Goal: Task Accomplishment & Management: Manage account settings

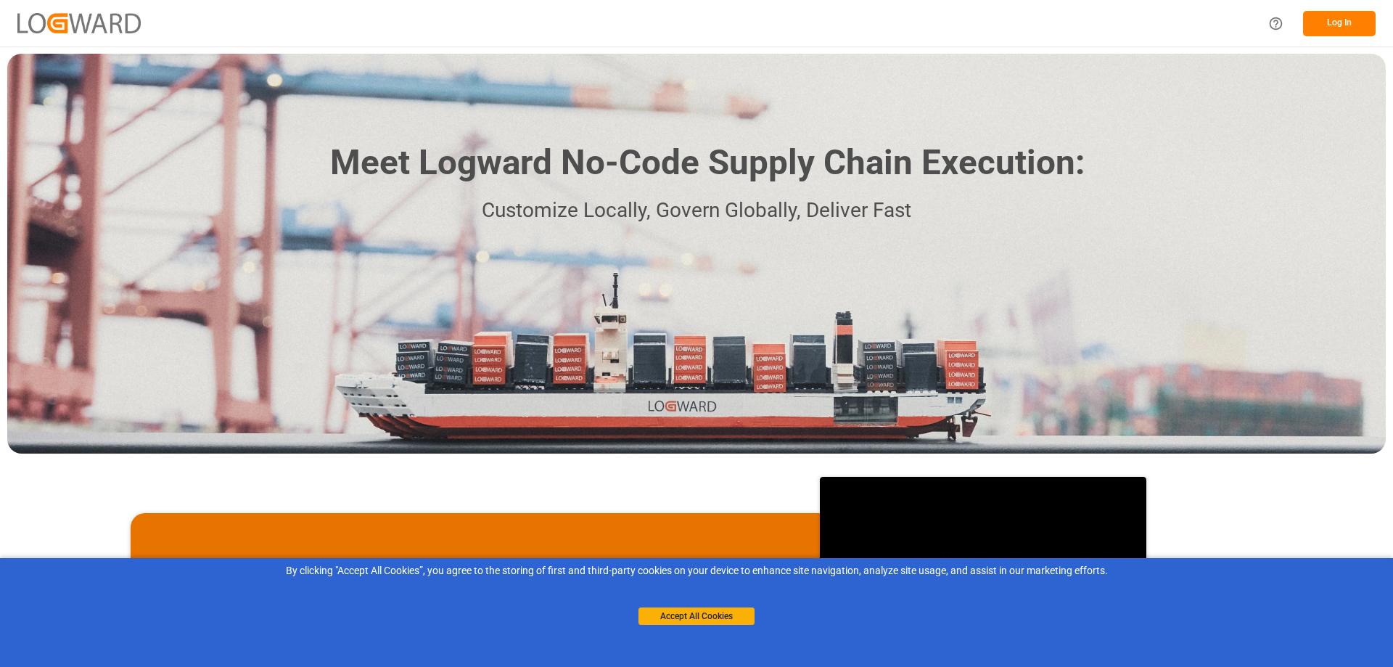
click at [1345, 25] on button "Log In" at bounding box center [1339, 23] width 73 height 25
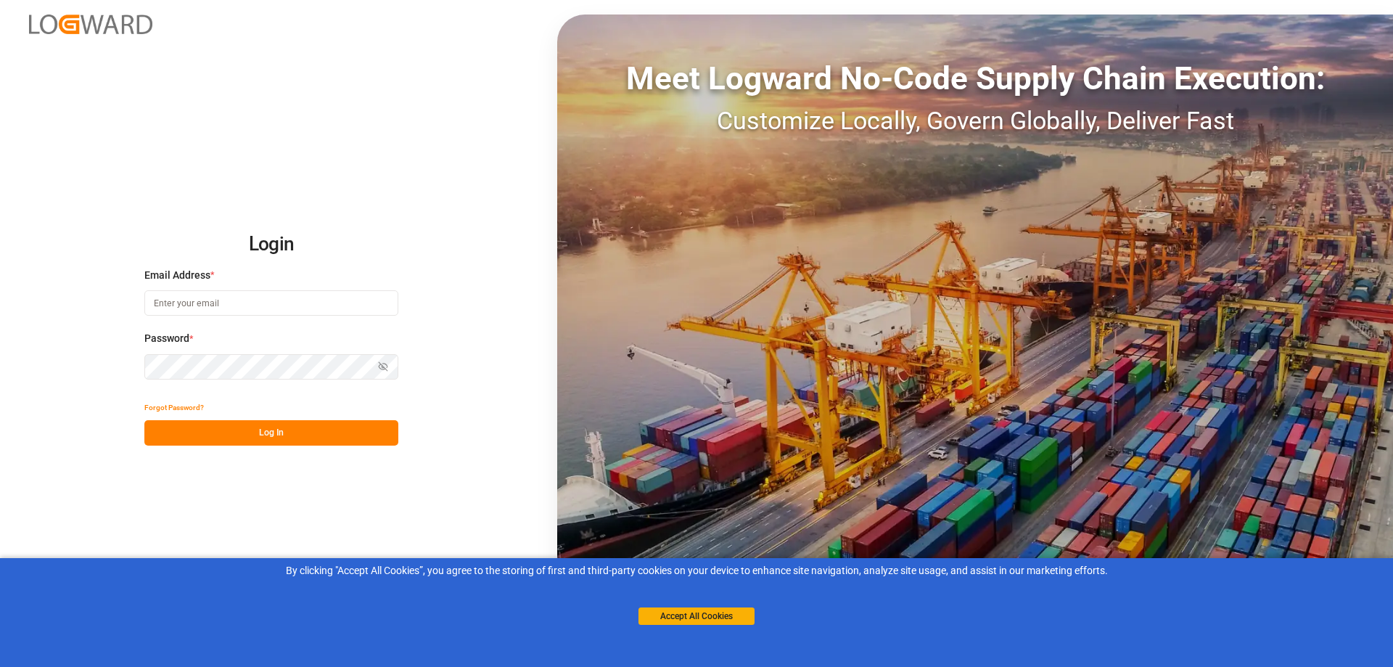
click at [239, 301] on input at bounding box center [271, 302] width 254 height 25
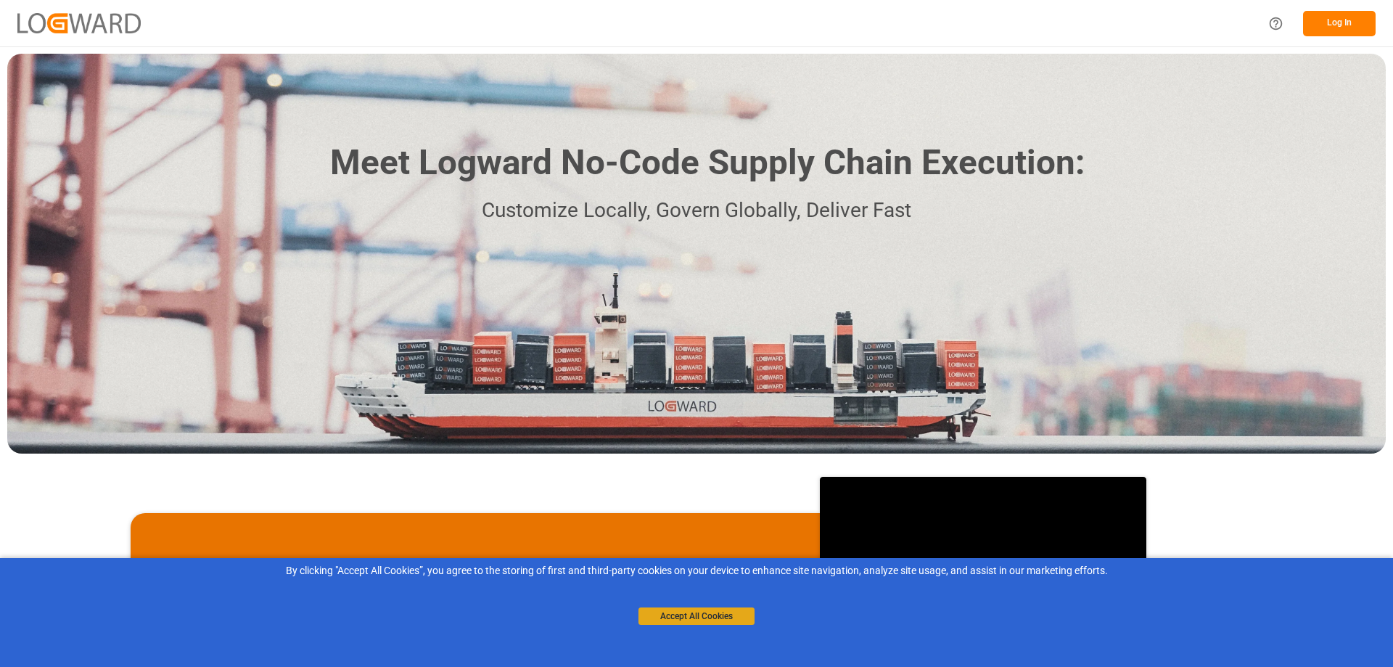
click at [712, 615] on button "Accept All Cookies" at bounding box center [696, 615] width 116 height 17
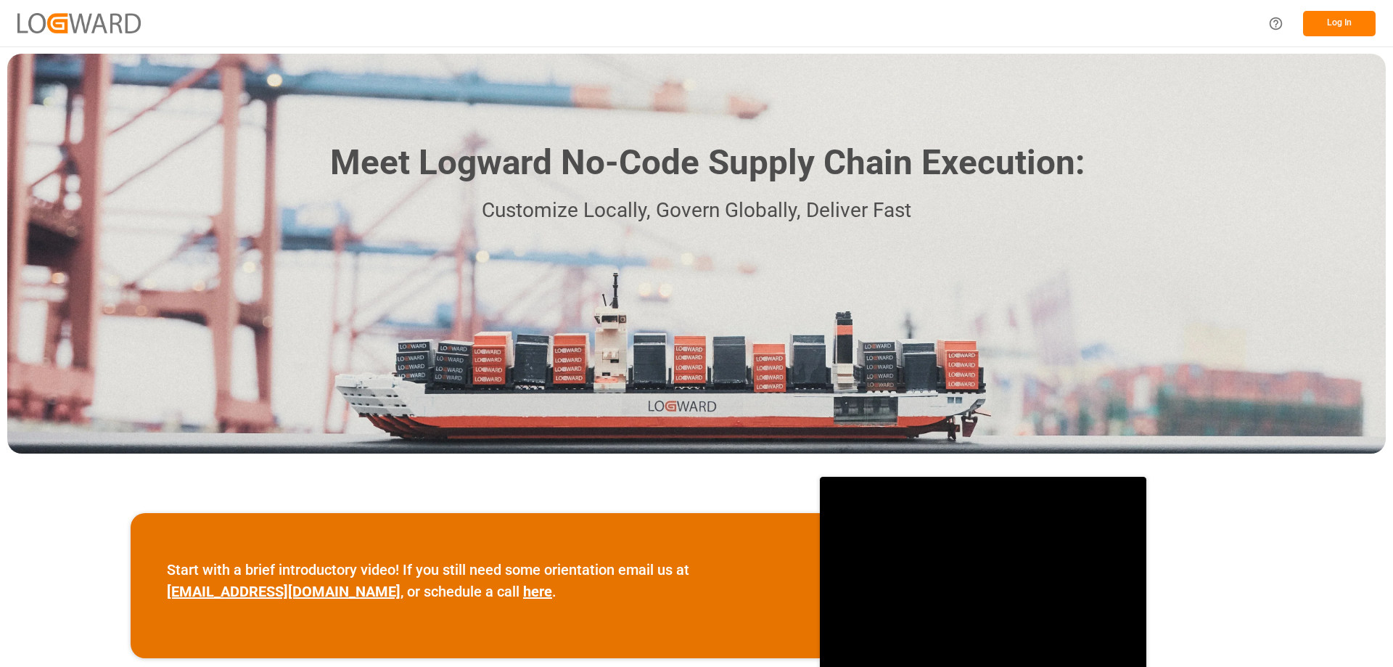
click at [1346, 20] on button "Log In" at bounding box center [1339, 23] width 73 height 25
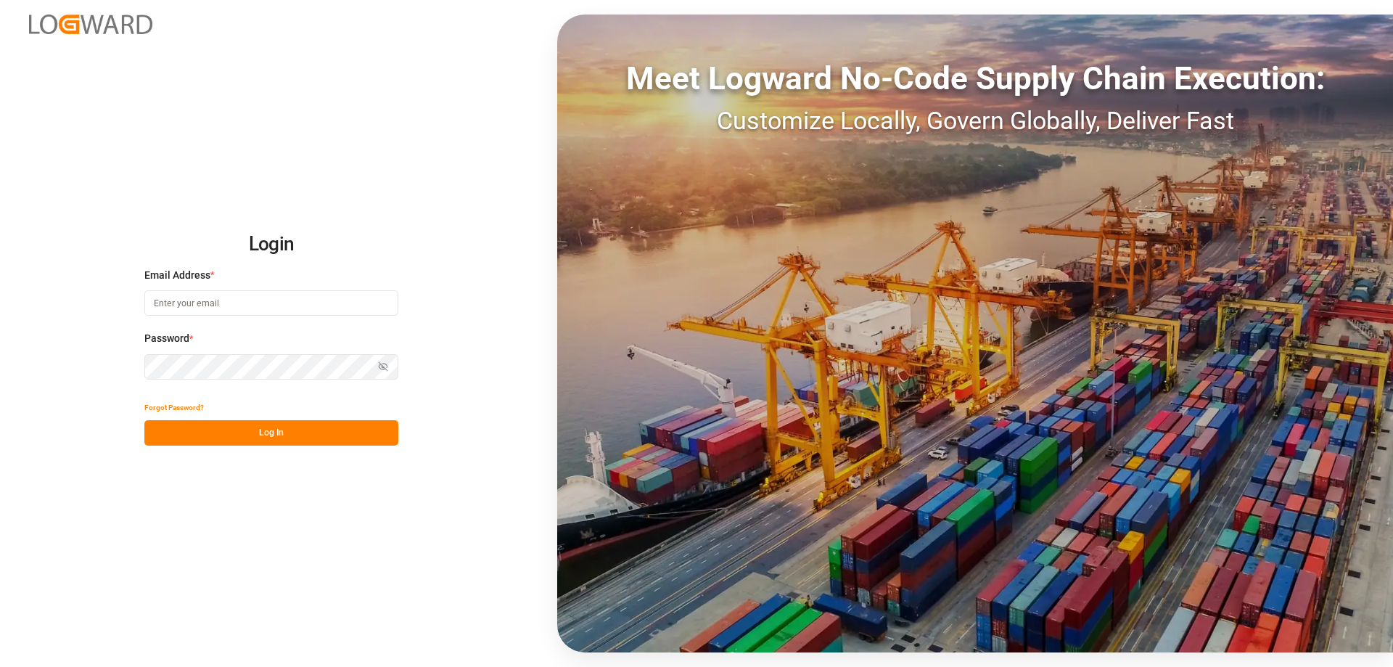
click at [223, 300] on input at bounding box center [271, 302] width 254 height 25
type input "transportsylco@gmail.com"
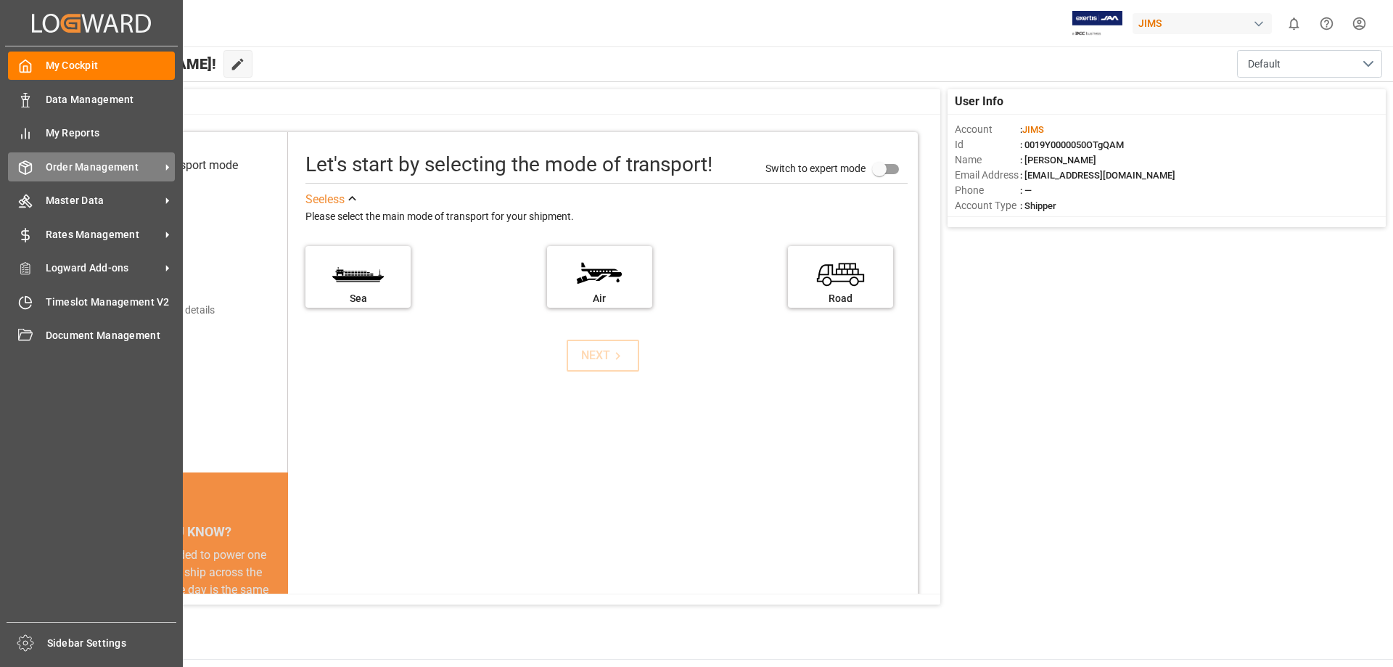
click at [73, 163] on span "Order Management" at bounding box center [103, 167] width 115 height 15
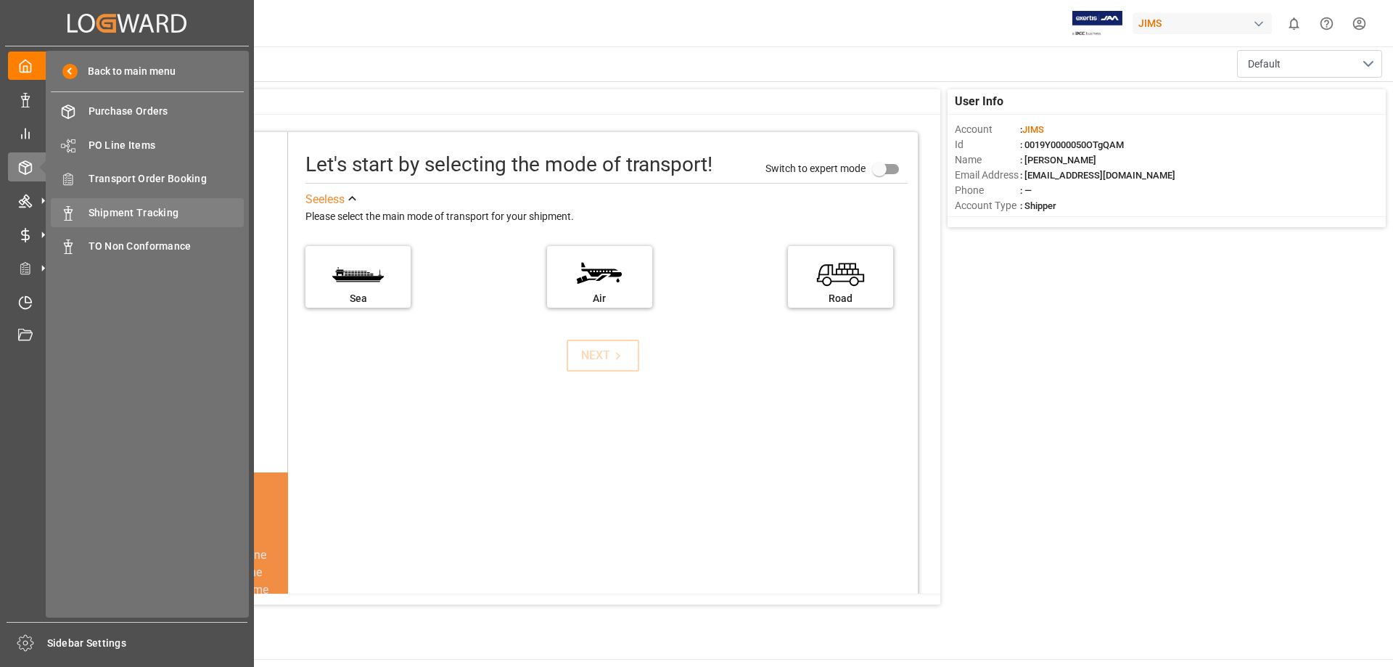
click at [152, 212] on span "Shipment Tracking" at bounding box center [167, 212] width 156 height 15
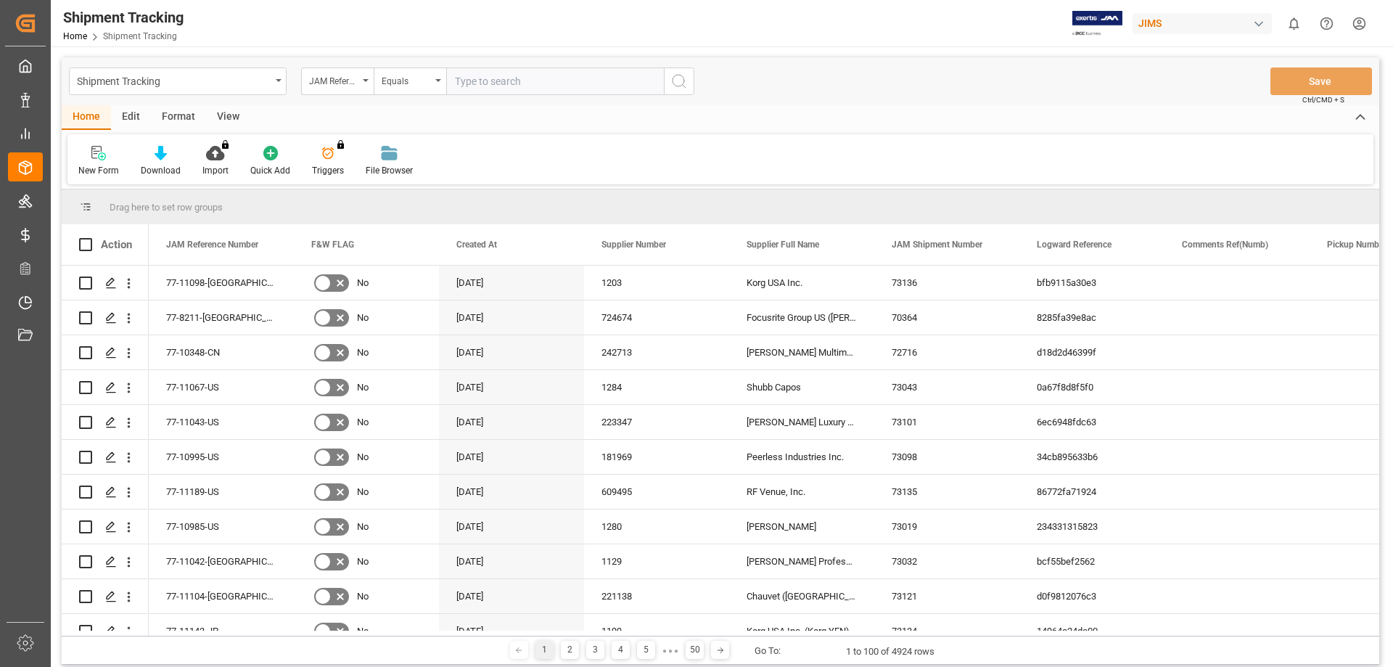
click at [504, 83] on input "text" at bounding box center [555, 81] width 218 height 28
type input "77-10561-DE"
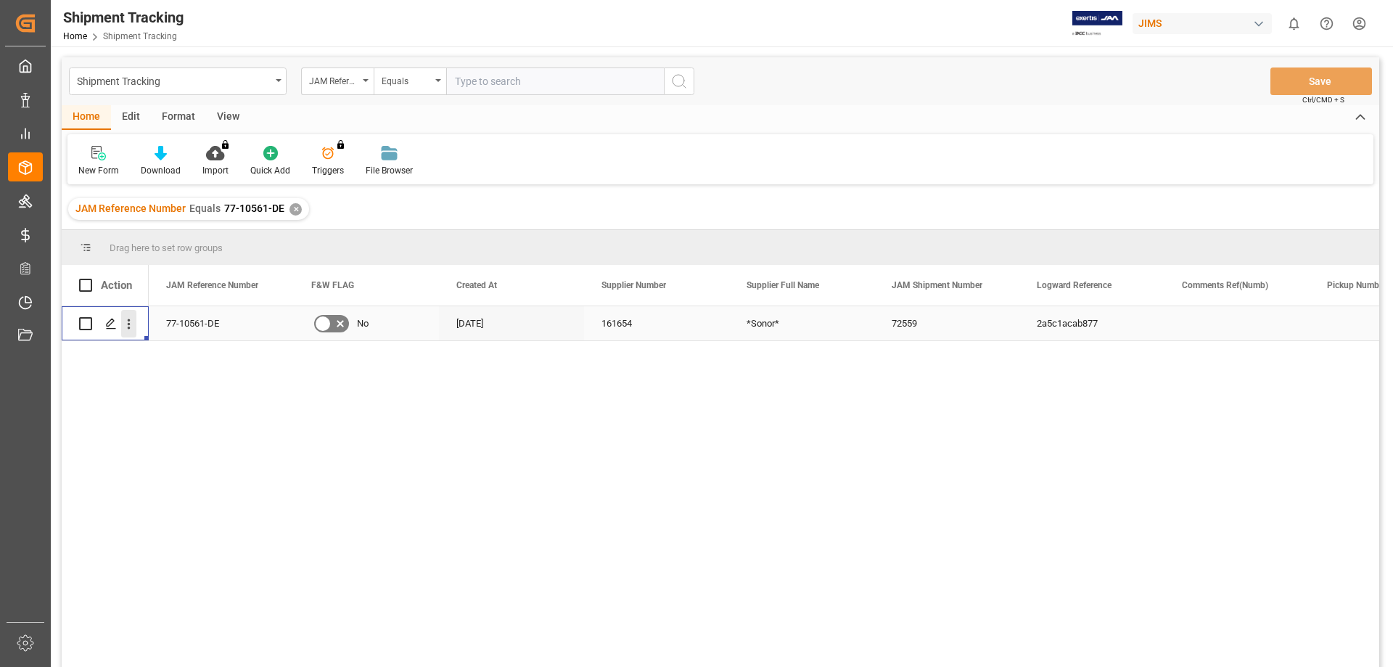
click at [126, 322] on icon "open menu" at bounding box center [128, 323] width 15 height 15
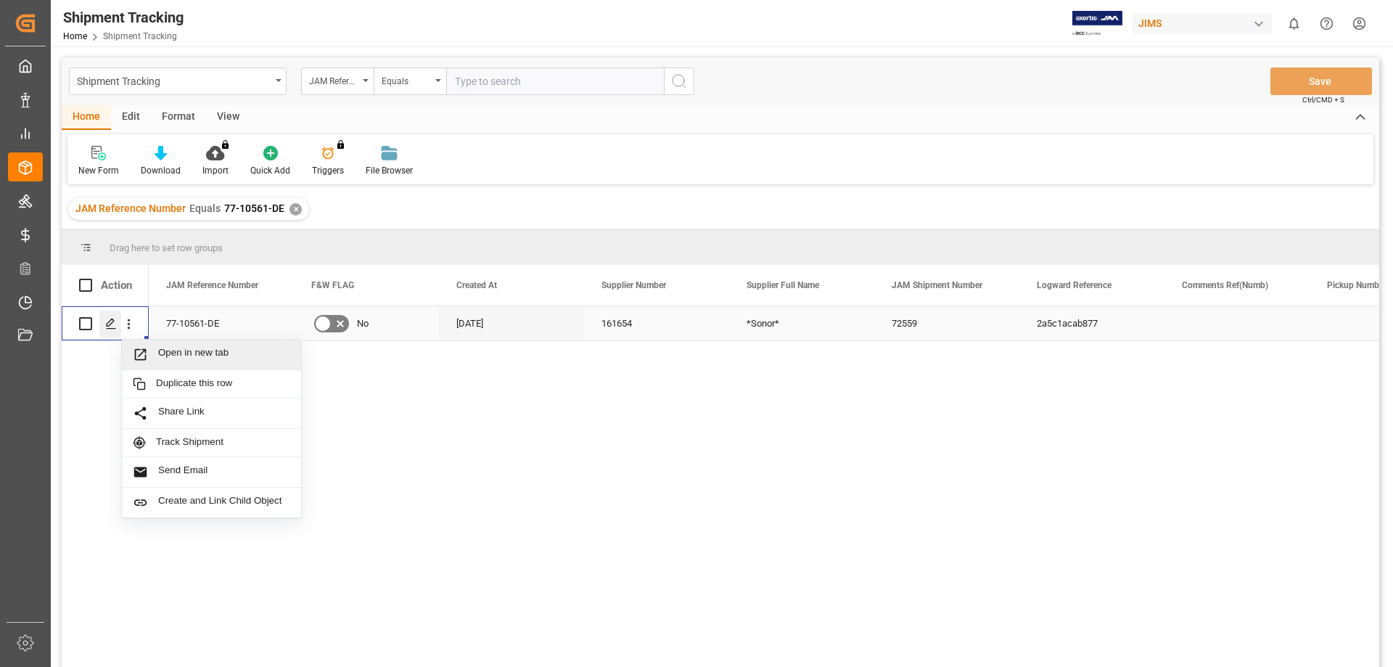
click at [112, 319] on polygon "Press SPACE to select this row." at bounding box center [110, 322] width 7 height 7
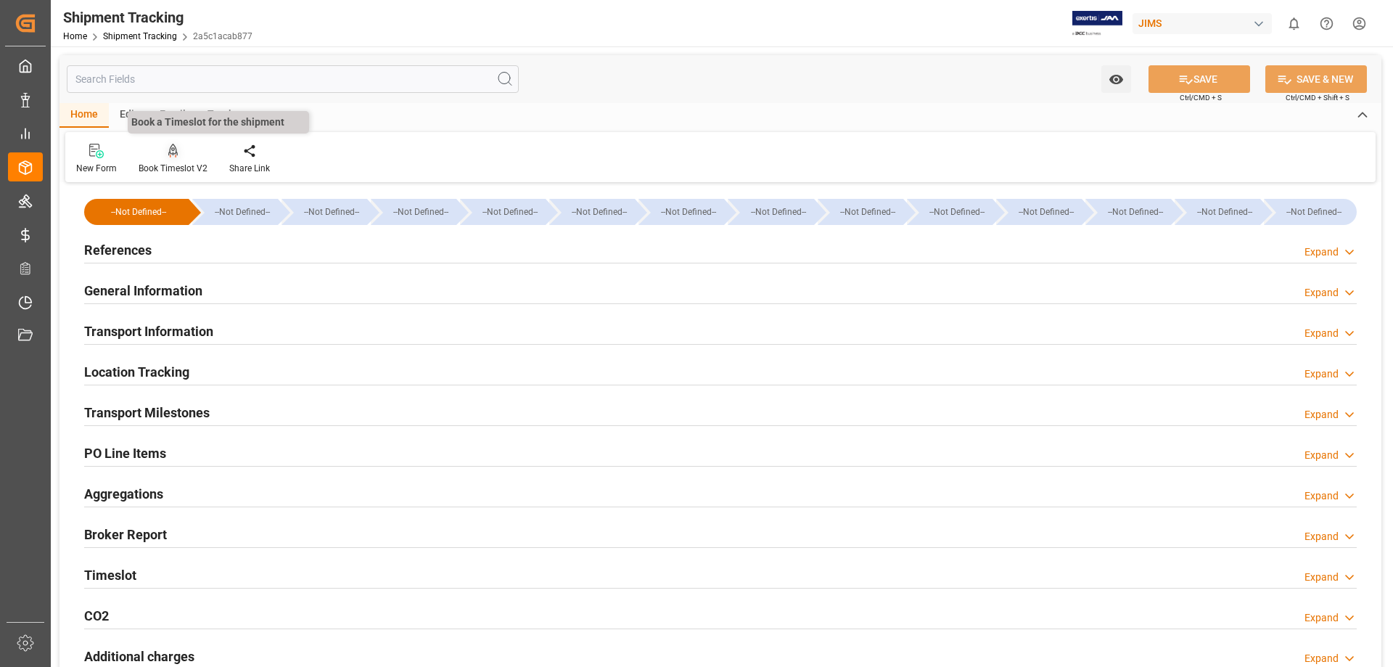
click at [166, 165] on div "Book Timeslot V2" at bounding box center [173, 168] width 69 height 13
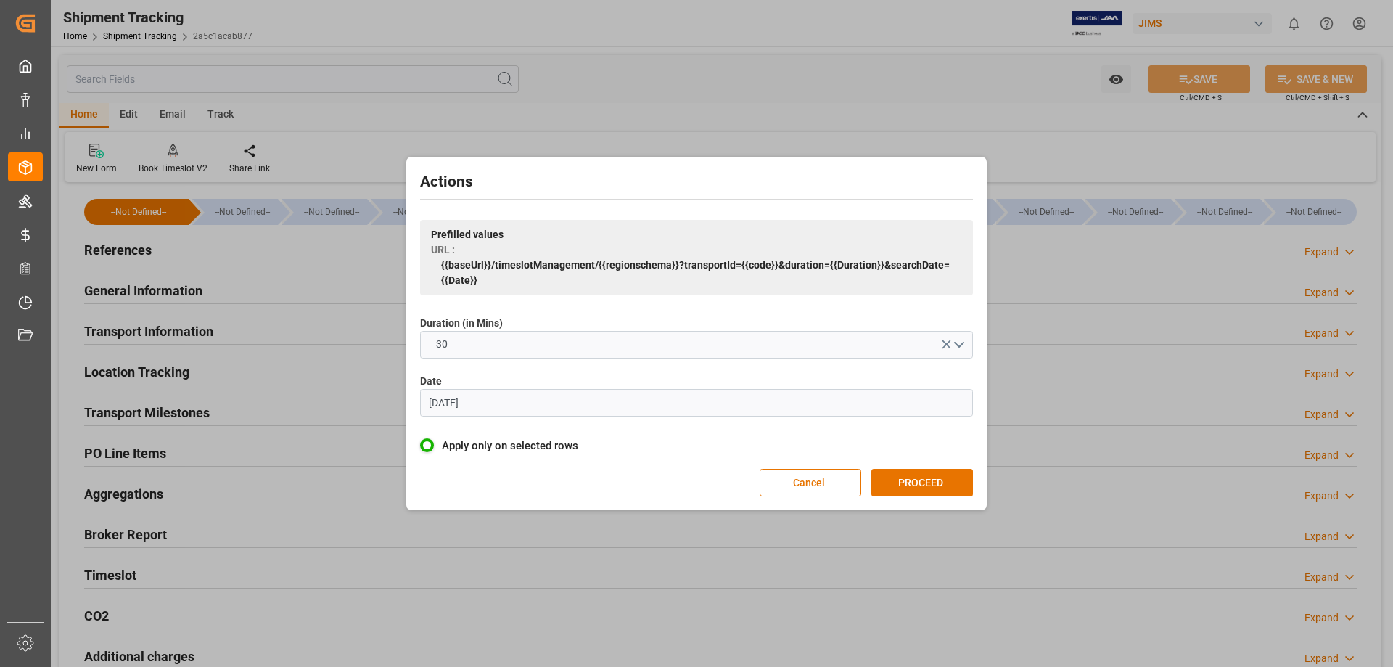
click at [846, 403] on input "07.06.2023" at bounding box center [696, 403] width 553 height 28
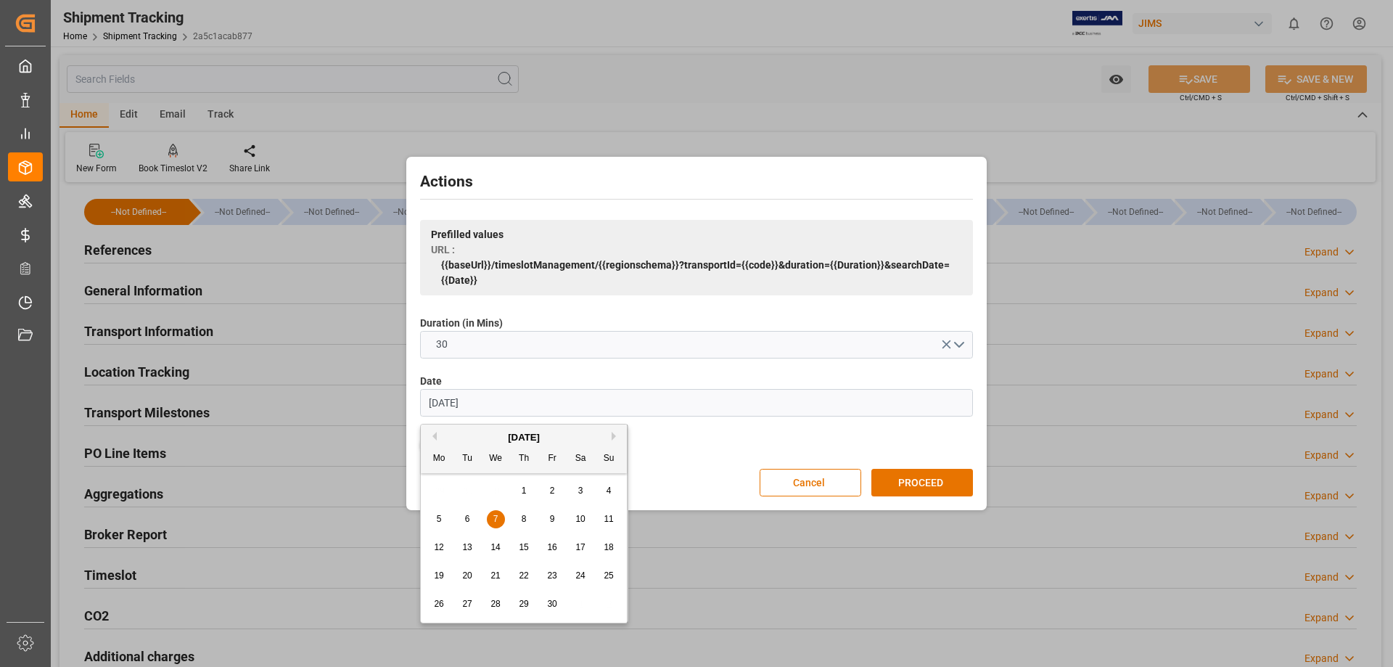
click at [614, 437] on button "Next Month" at bounding box center [616, 436] width 9 height 9
click at [615, 437] on button "Next Month" at bounding box center [616, 436] width 9 height 9
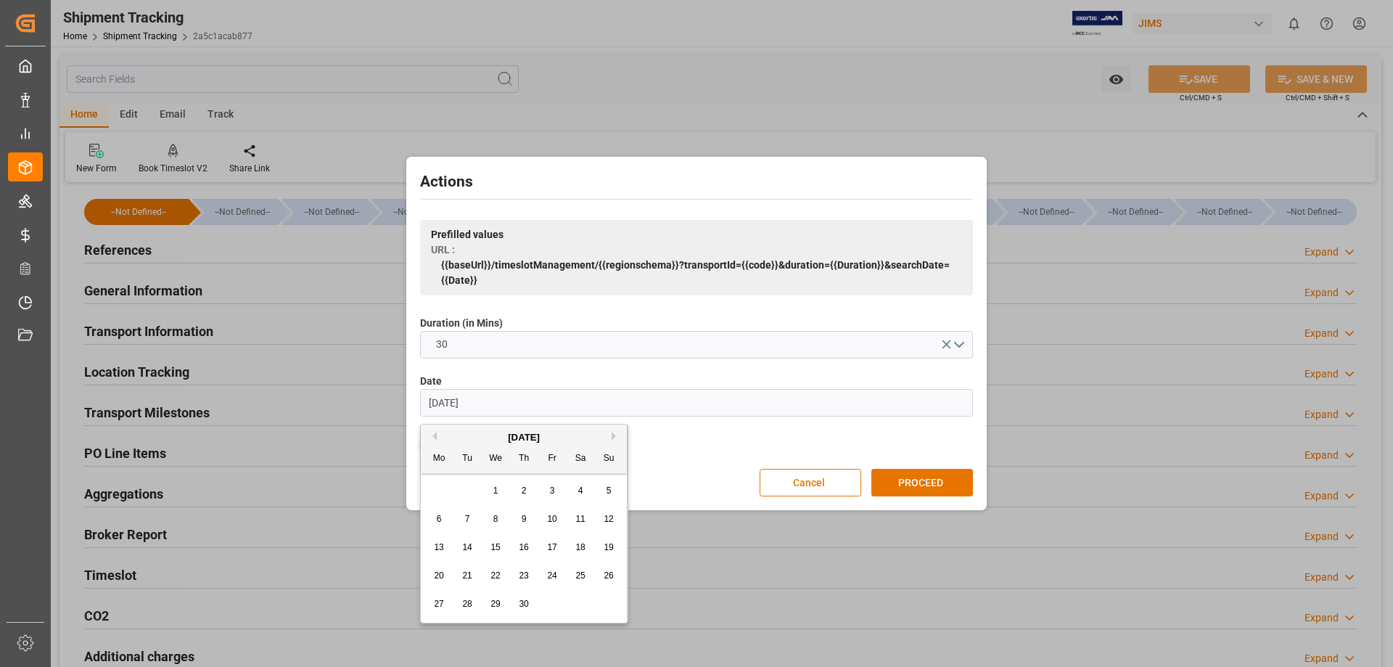
click at [615, 437] on button "Next Month" at bounding box center [616, 436] width 9 height 9
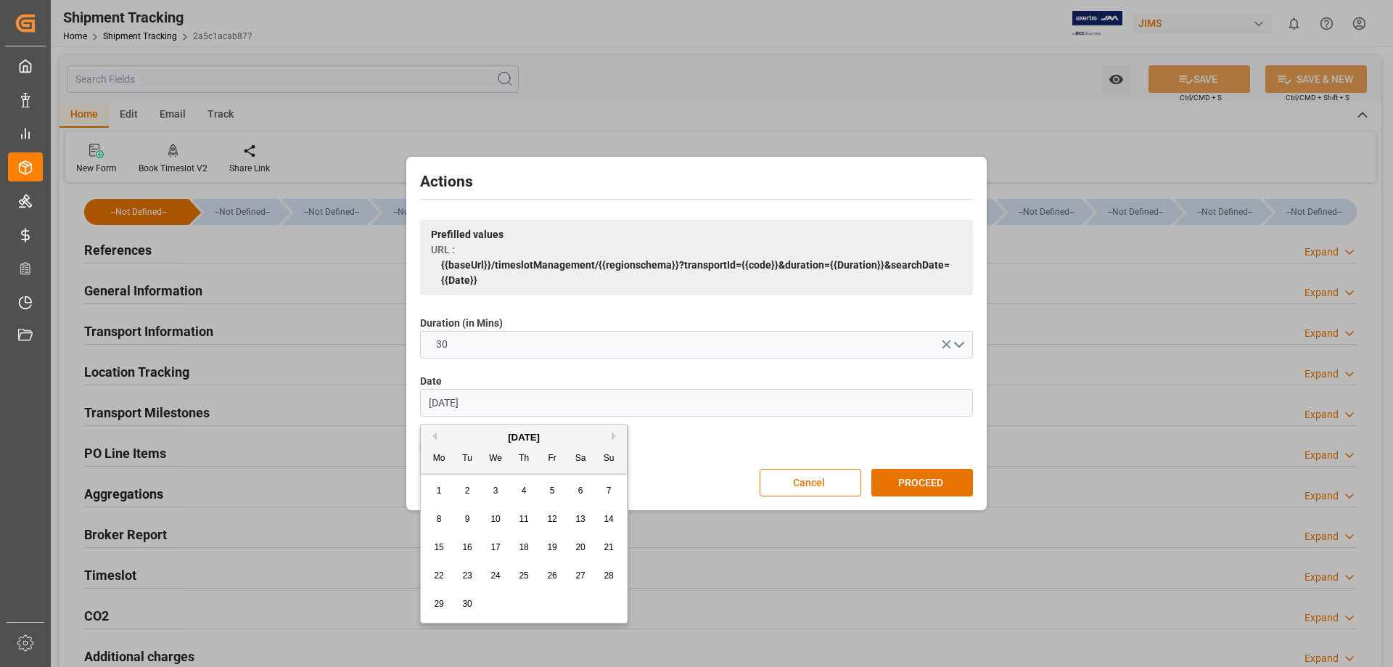
click at [615, 437] on button "Next Month" at bounding box center [616, 436] width 9 height 9
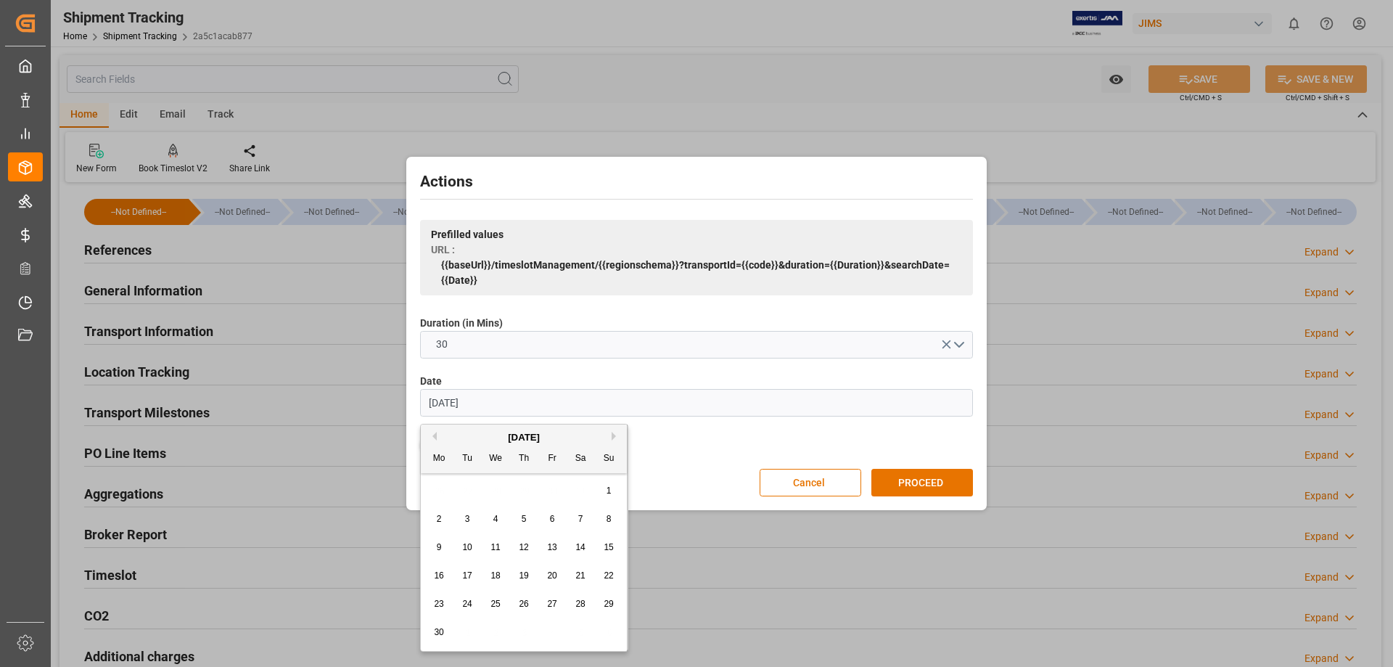
click at [615, 437] on button "Next Month" at bounding box center [616, 436] width 9 height 9
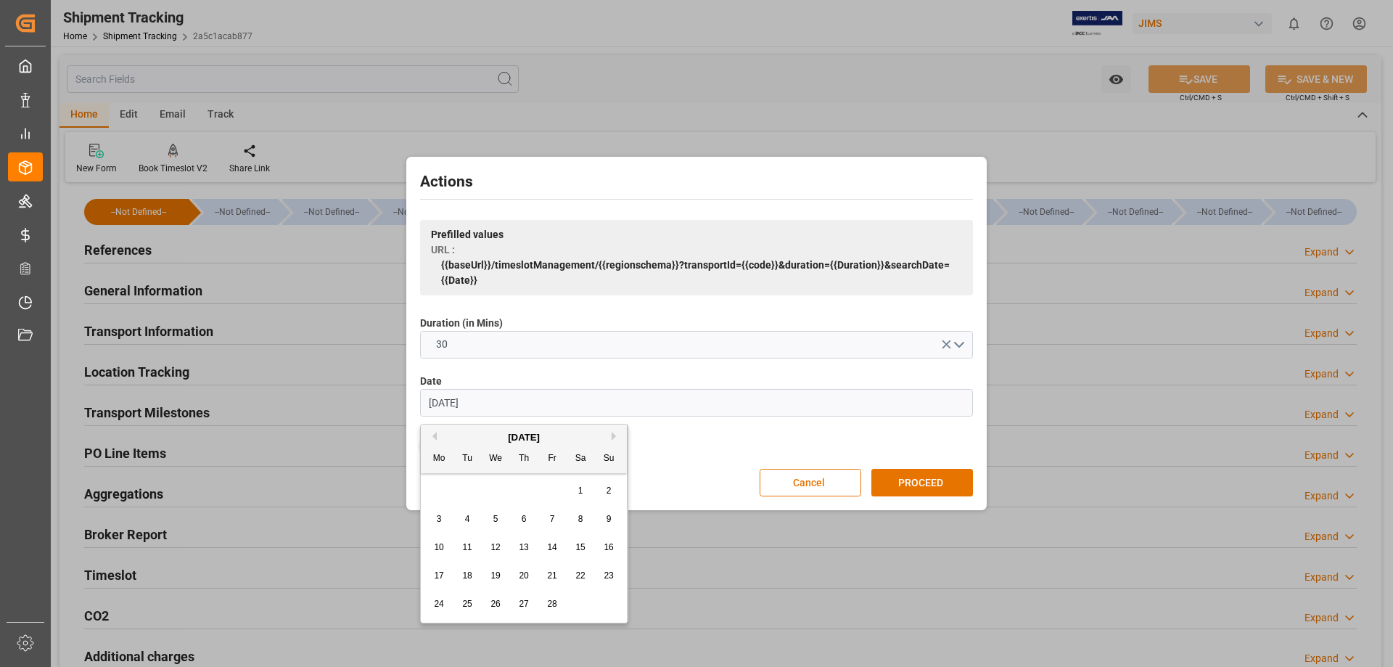
click at [615, 437] on button "Next Month" at bounding box center [616, 436] width 9 height 9
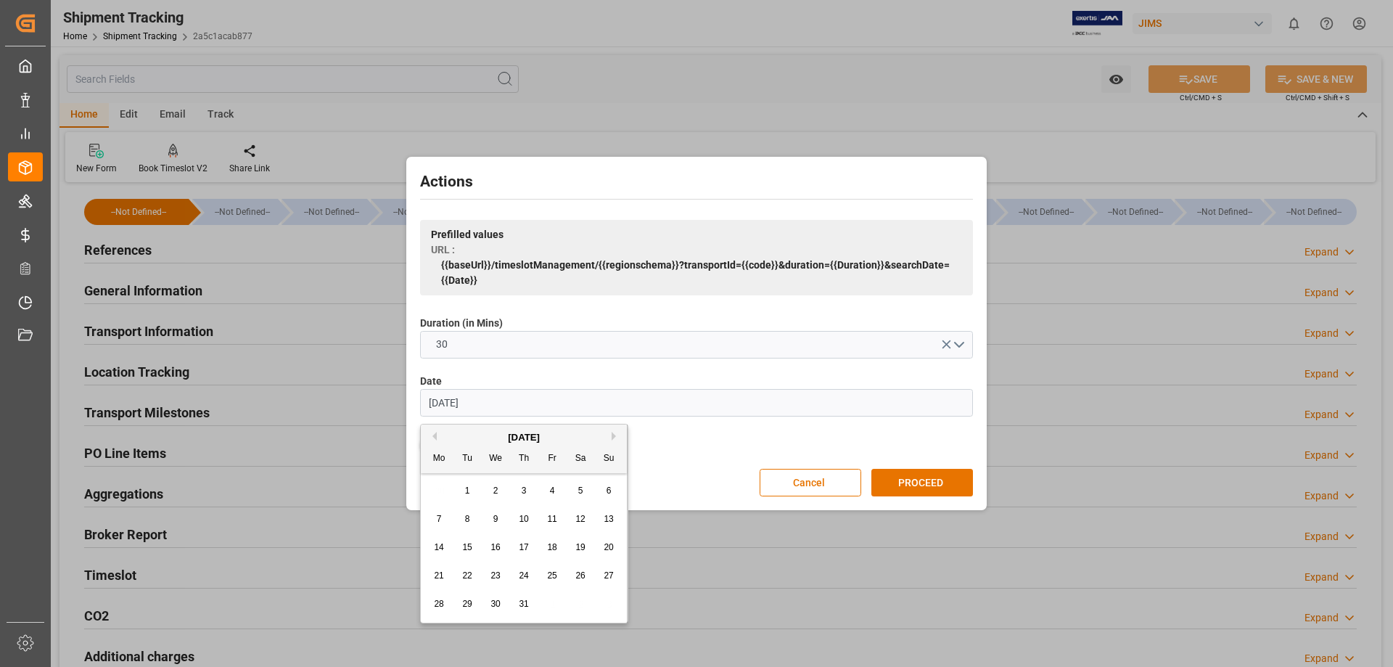
click at [615, 437] on button "Next Month" at bounding box center [616, 436] width 9 height 9
click at [467, 576] on span "23" at bounding box center [466, 575] width 9 height 10
type input "23.09.2025"
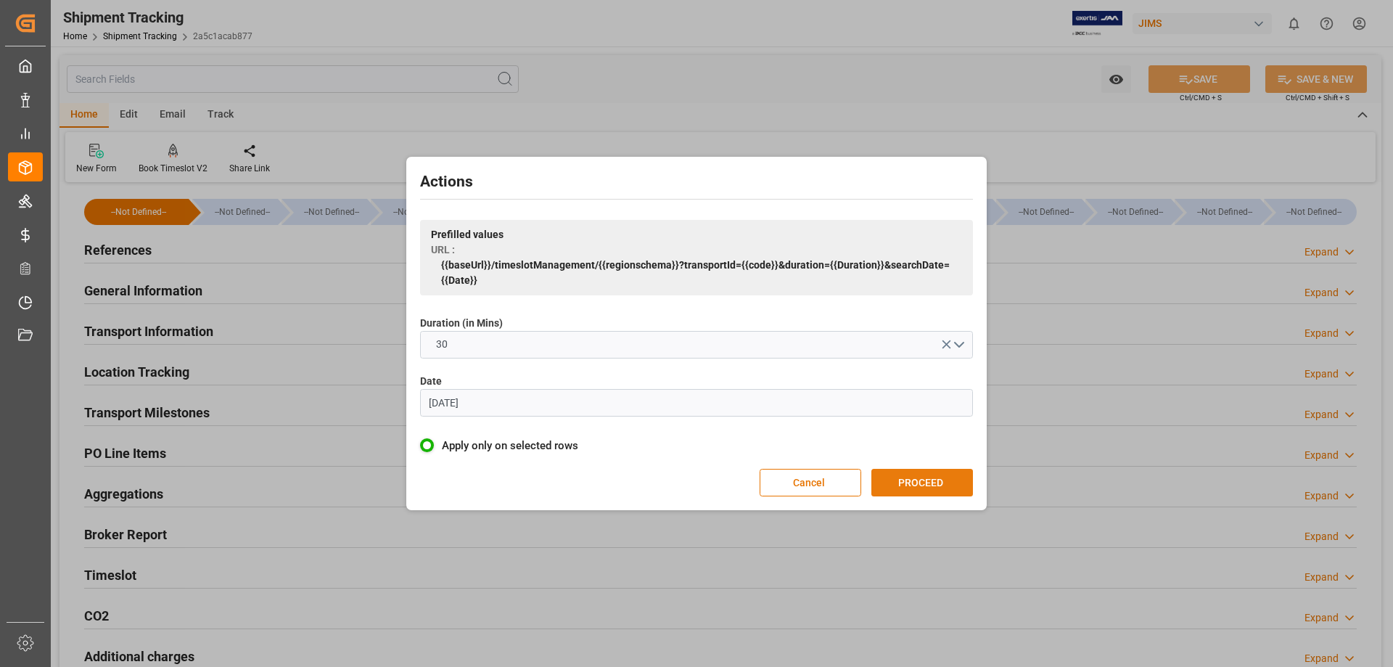
click at [921, 485] on button "PROCEED" at bounding box center [922, 483] width 102 height 28
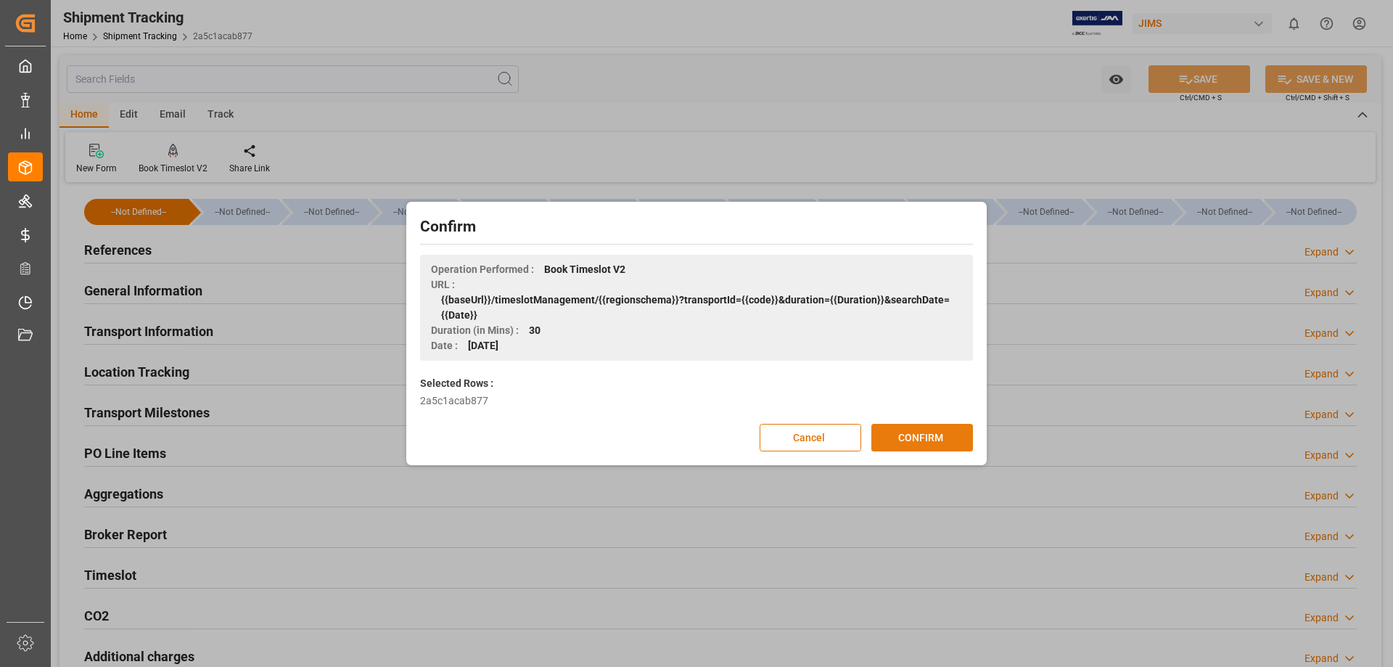
click at [917, 437] on button "CONFIRM" at bounding box center [922, 438] width 102 height 28
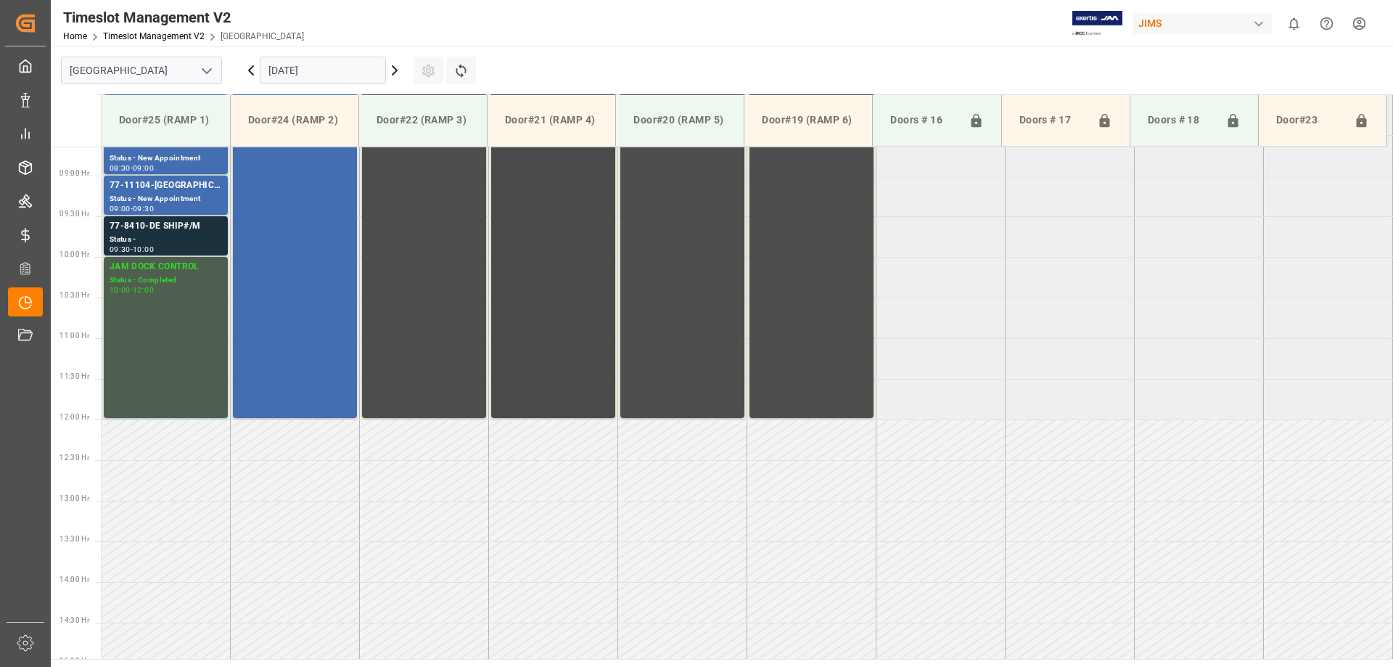
scroll to position [630, 0]
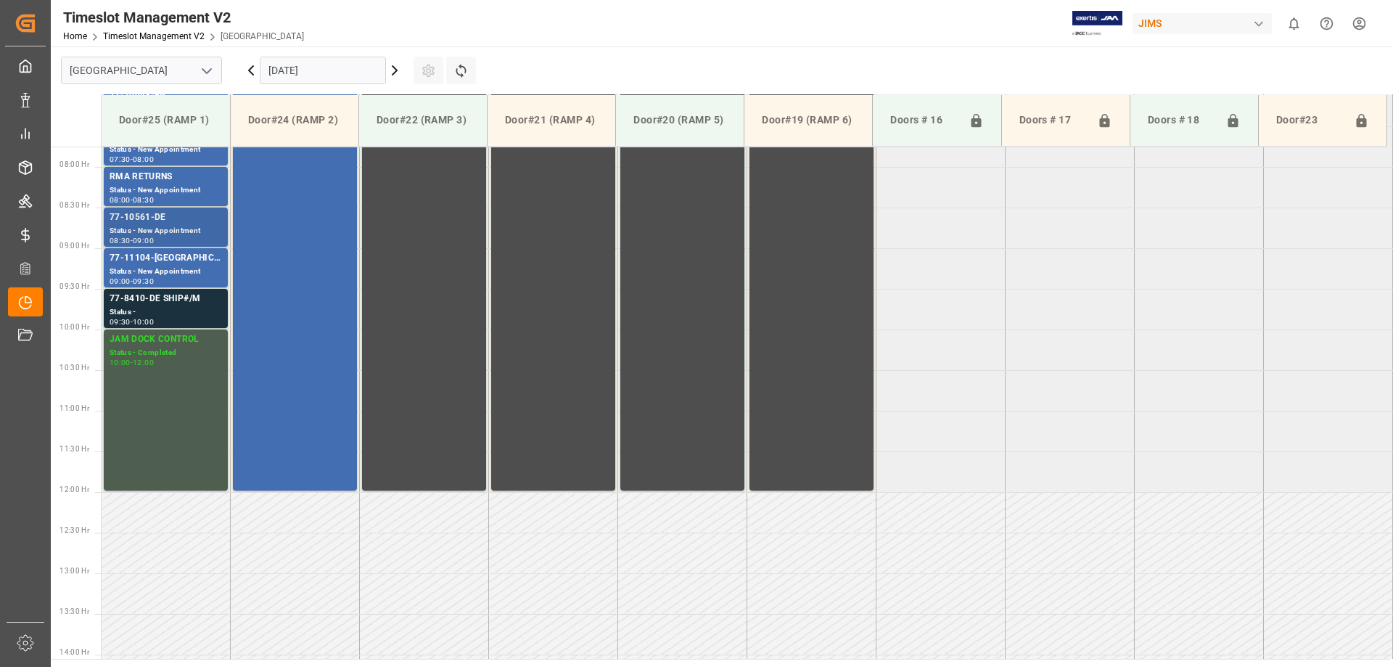
click at [189, 226] on div "Status - New Appointment" at bounding box center [166, 231] width 112 height 12
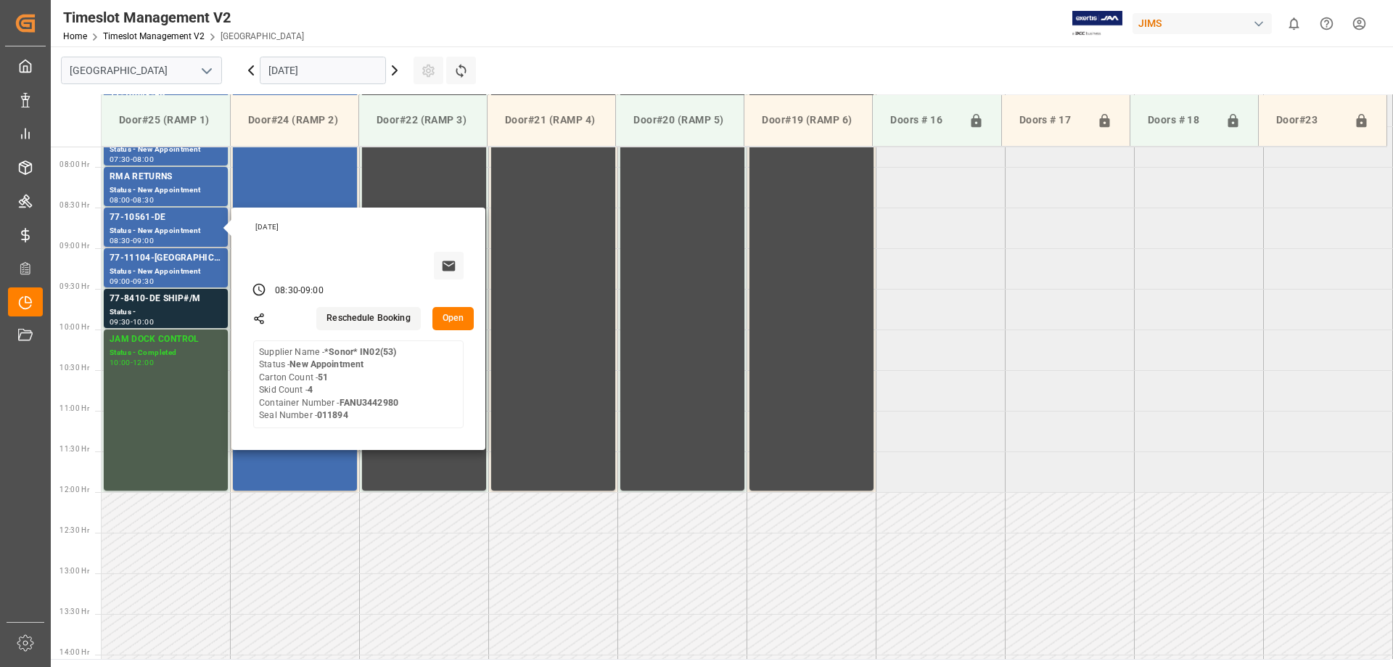
click at [446, 319] on button "Open" at bounding box center [453, 318] width 42 height 23
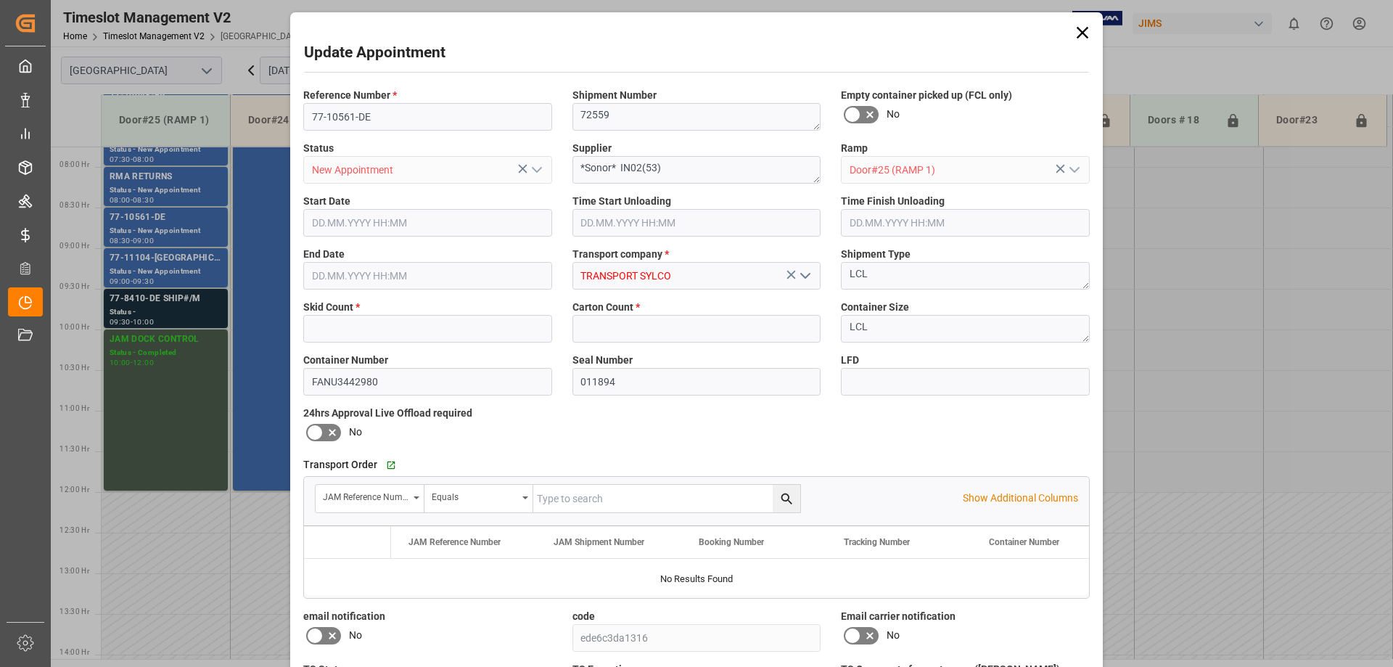
type input "77-10561-DE"
type textarea "72559"
type input "New Appointment"
type textarea "*Sonor* IN02(53)"
type input "Door#25 (RAMP 1)"
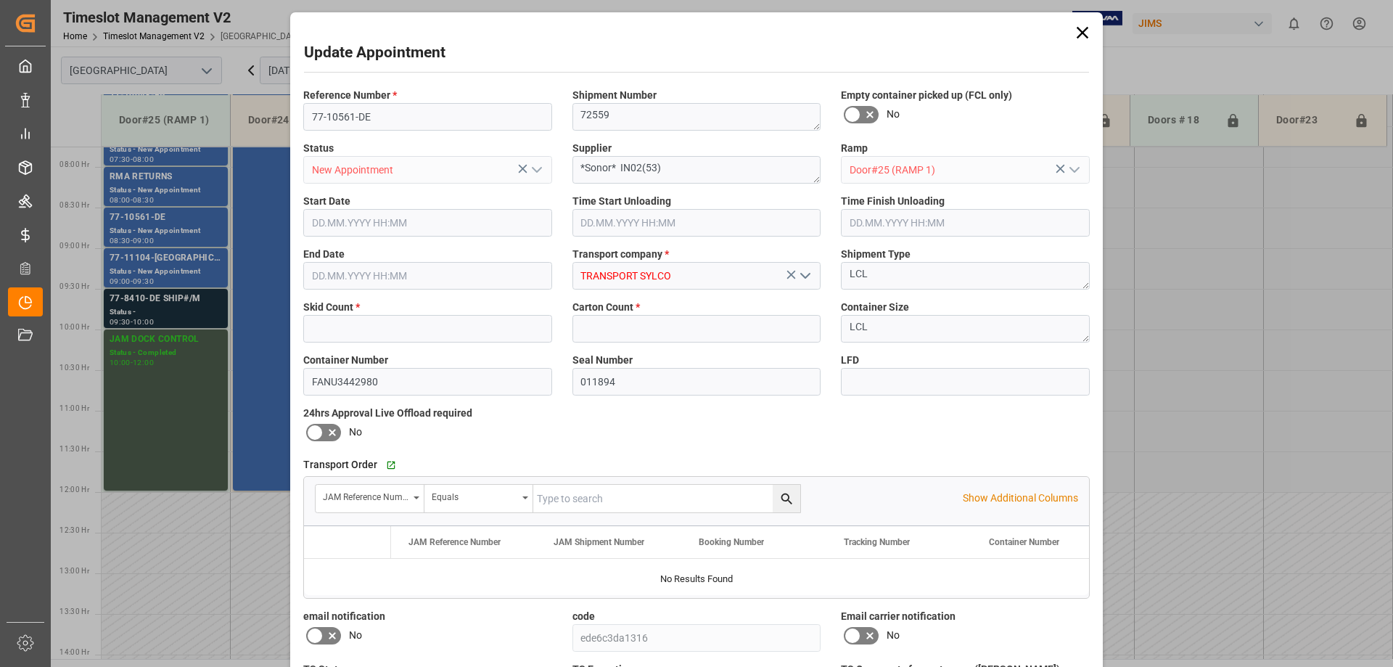
type input "TRANSPORT SYLCO"
type textarea "LCL"
type input "FANU3442980"
type input "011894"
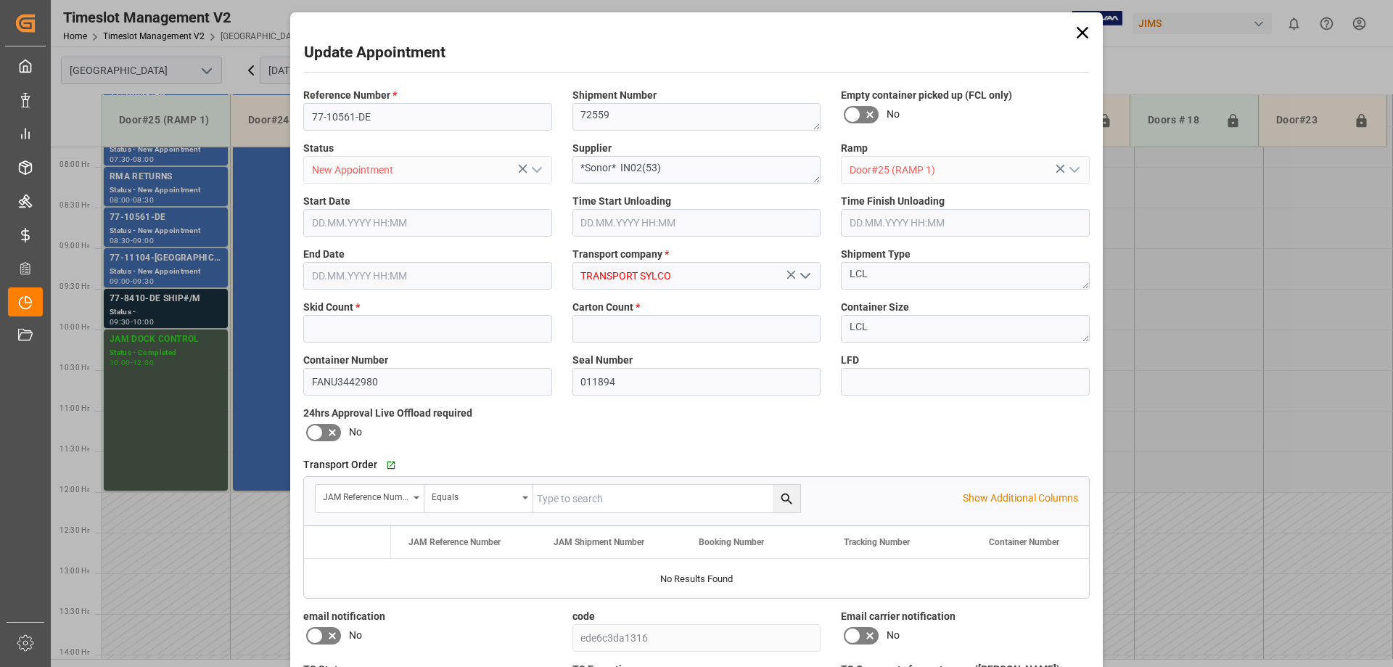
type input "ede6c3da1316"
type textarea "Appointment Set Up"
type textarea "No Exception"
type textarea "1"
type input "4"
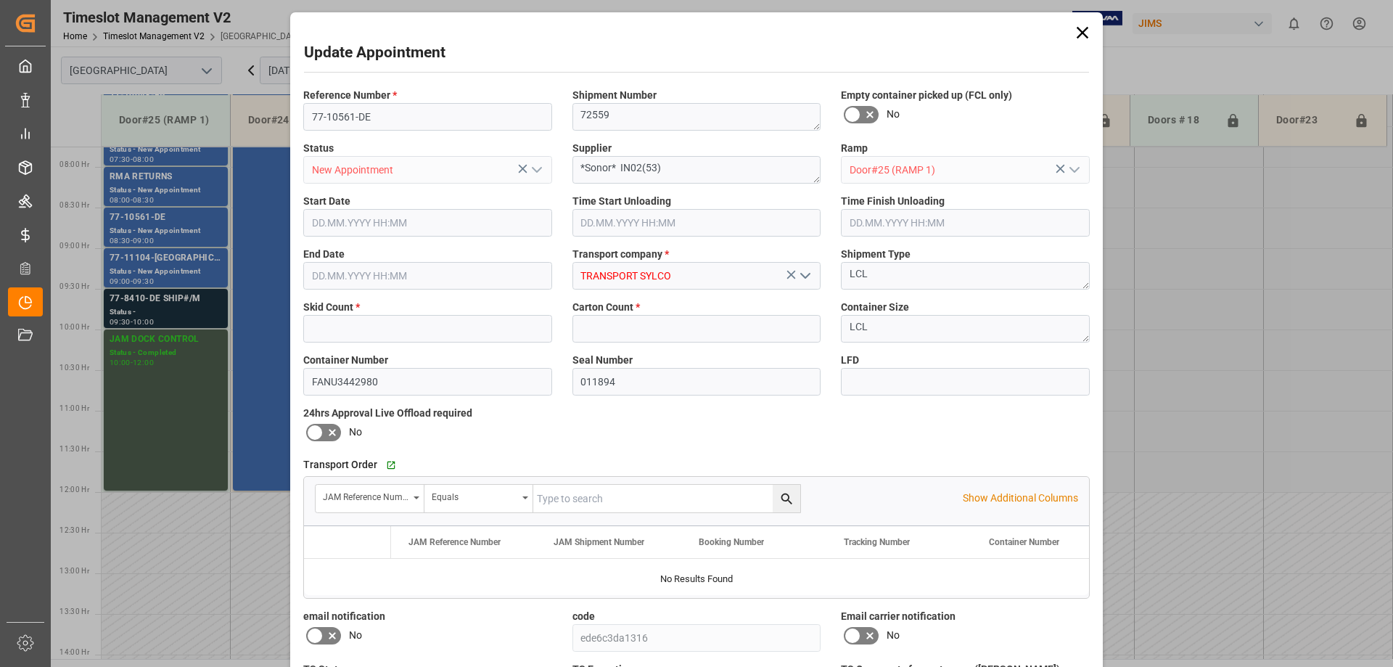
type input "51"
type input "[DATE] 08:30"
type input "23.09.2025 09:00"
type input "22.09.2025 12:32"
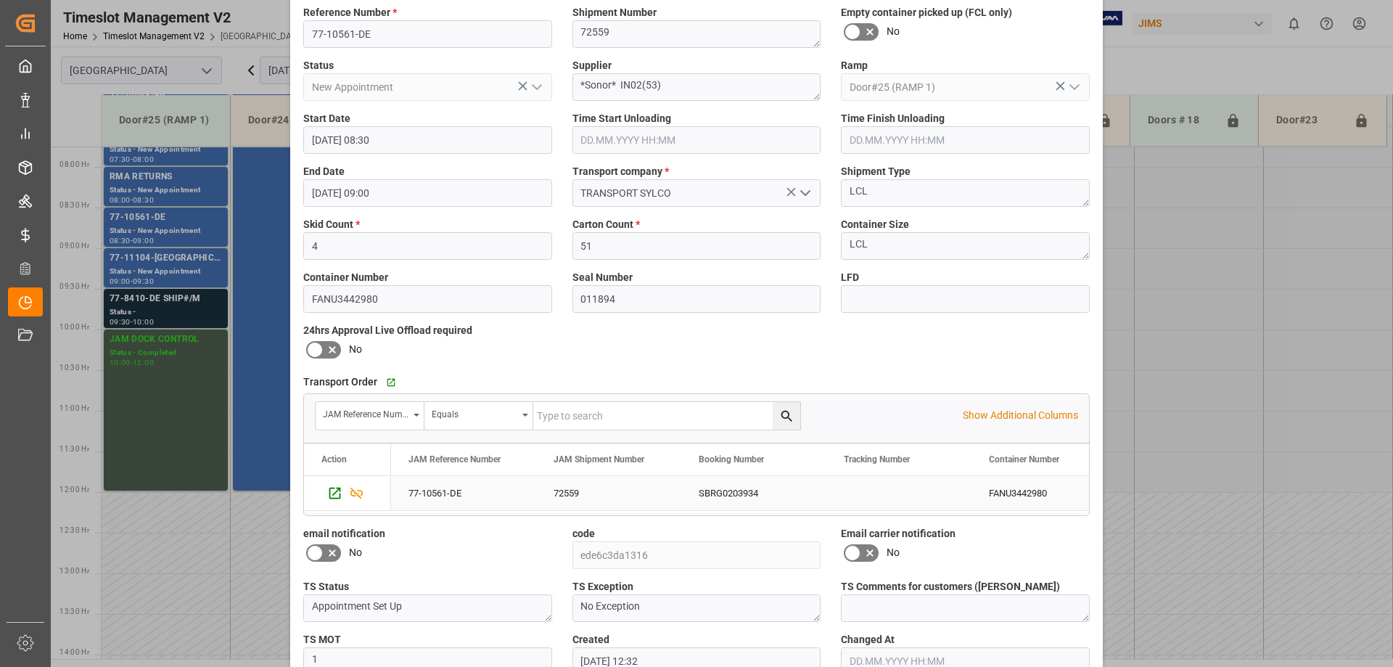
scroll to position [165, 0]
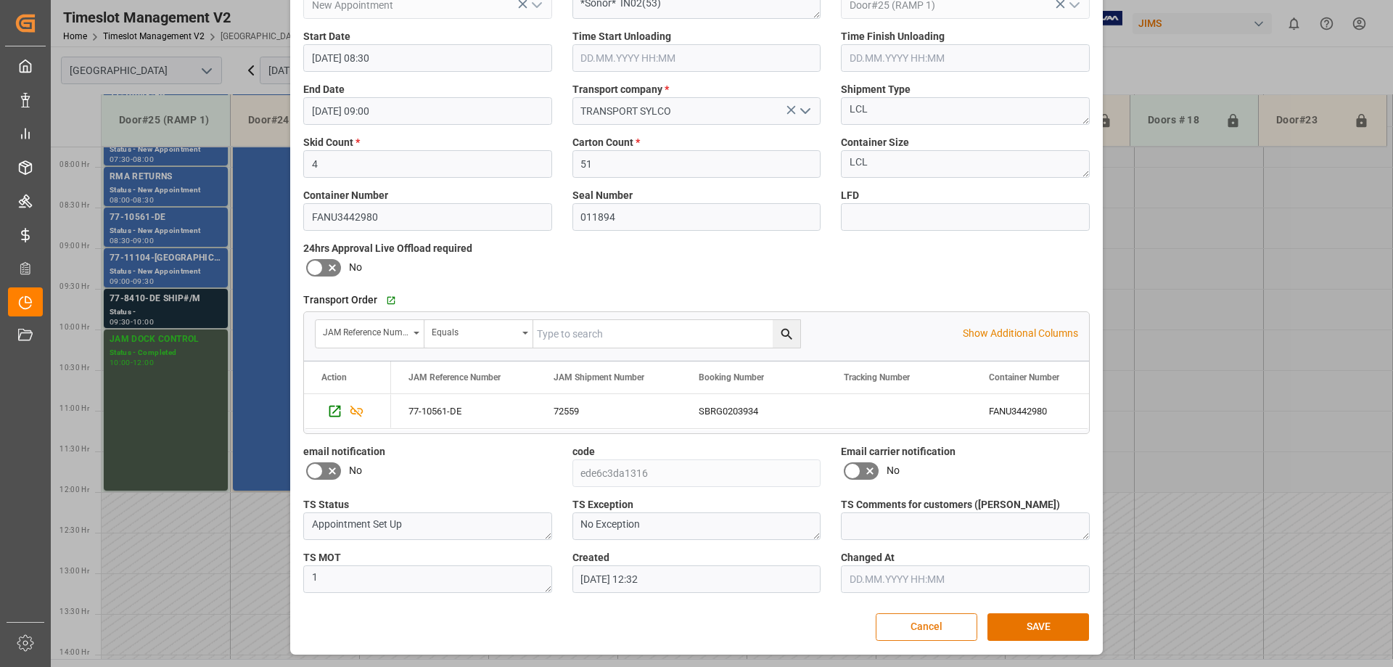
click at [921, 629] on button "Cancel" at bounding box center [927, 627] width 102 height 28
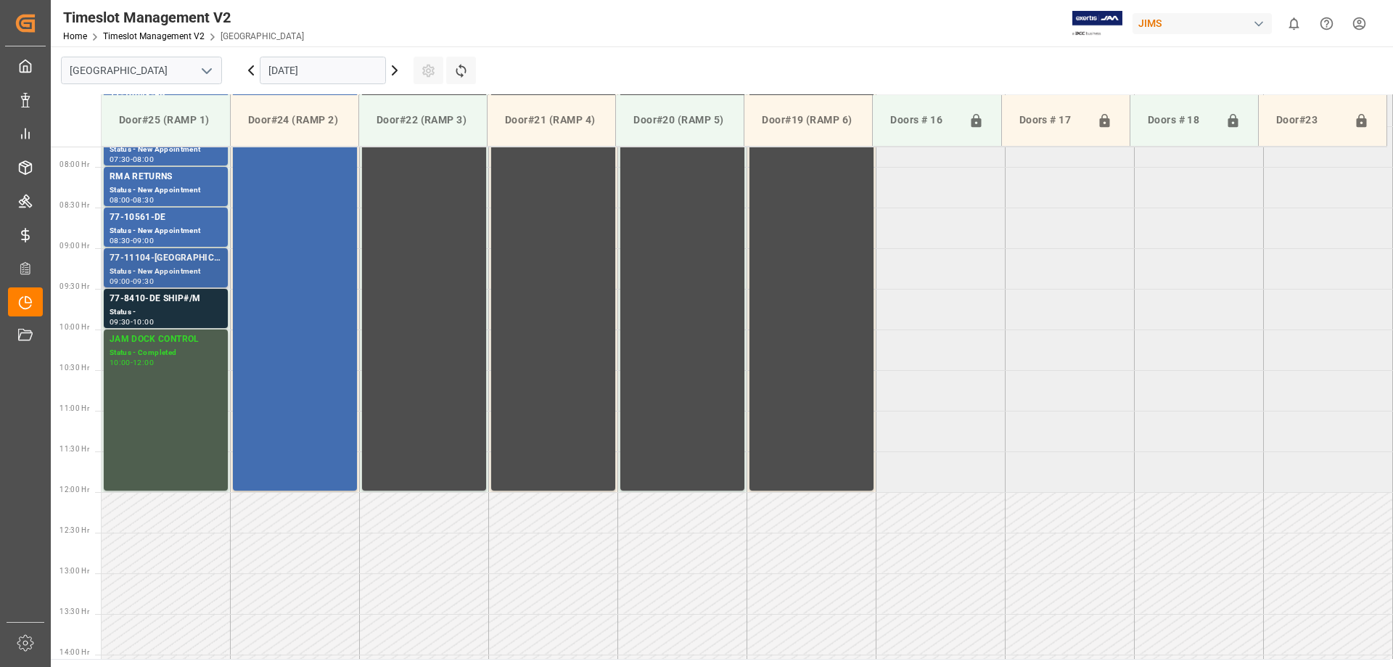
click at [175, 268] on div "Status - New Appointment" at bounding box center [166, 272] width 112 height 12
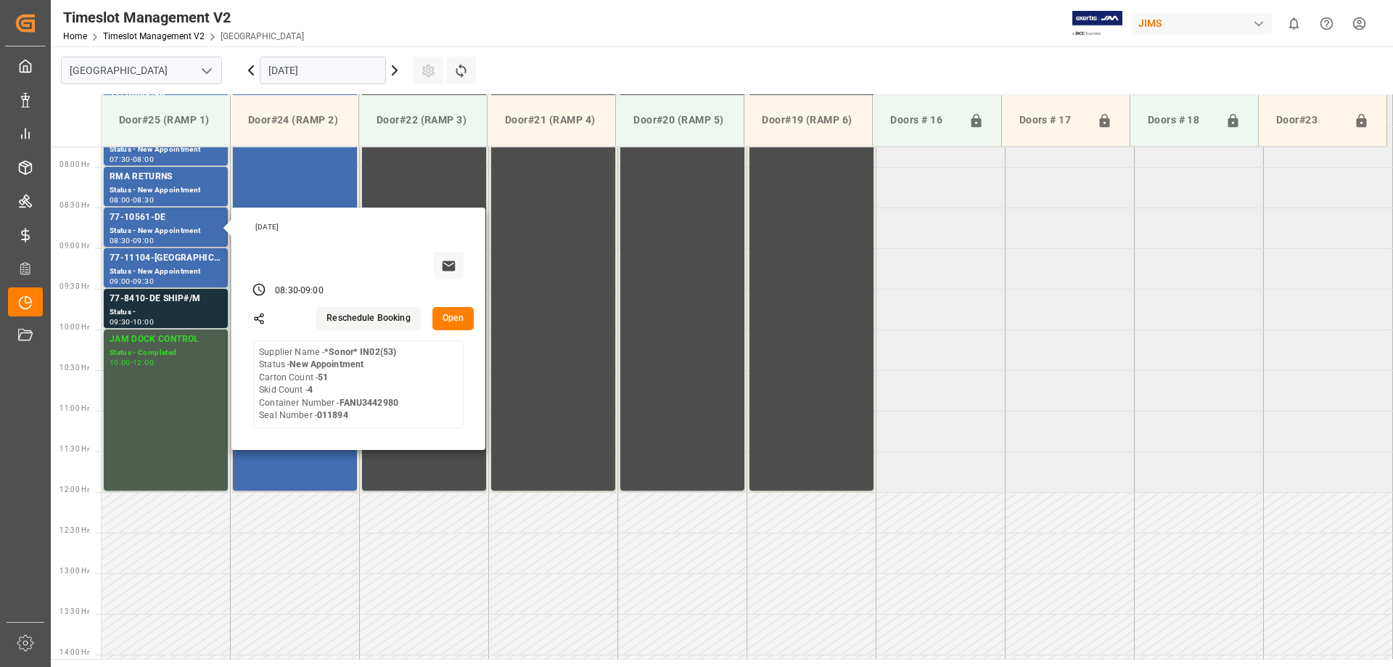
click at [345, 317] on button "Reschedule Booking" at bounding box center [368, 318] width 104 height 23
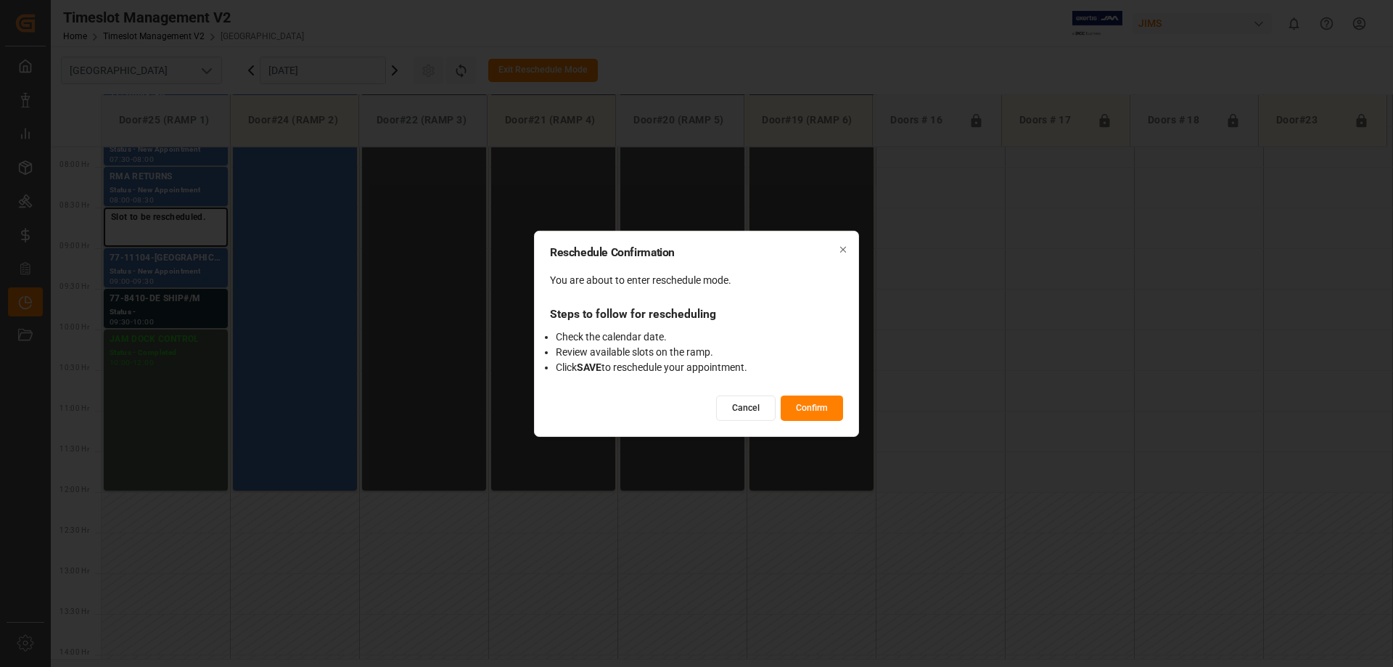
click at [839, 245] on icon "button" at bounding box center [843, 250] width 10 height 10
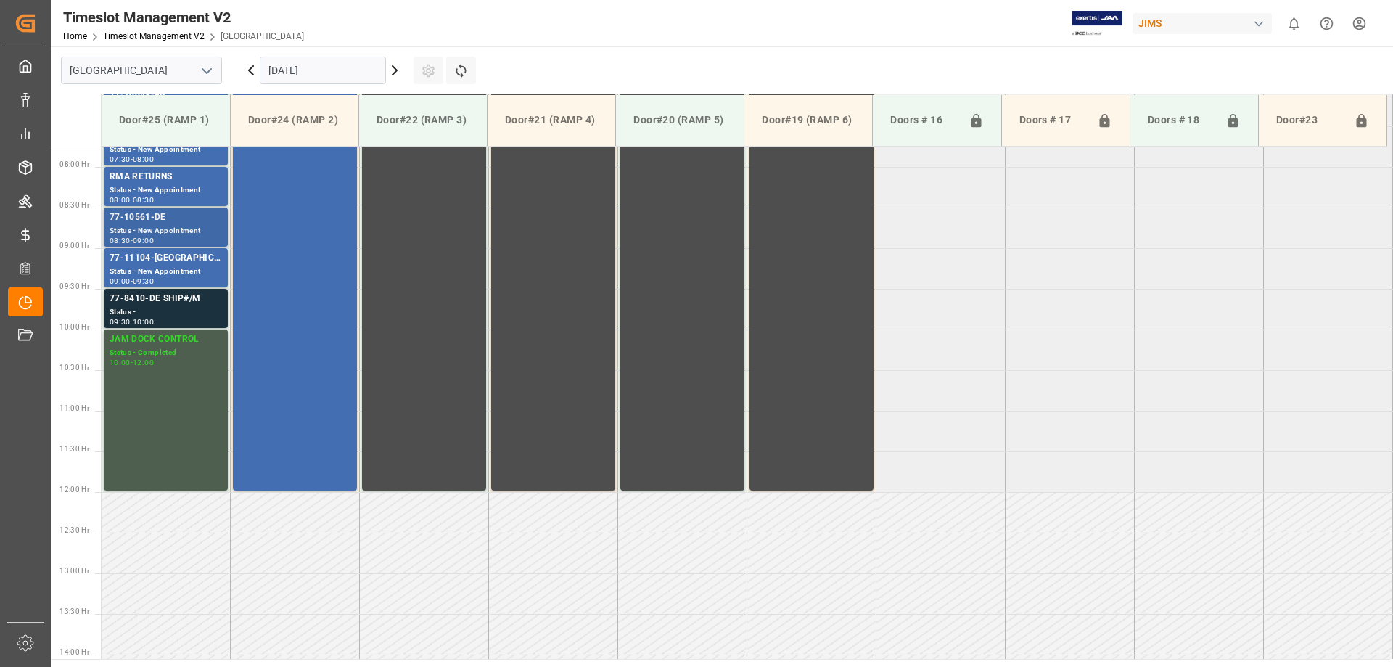
click at [170, 226] on div "Status - New Appointment" at bounding box center [166, 231] width 112 height 12
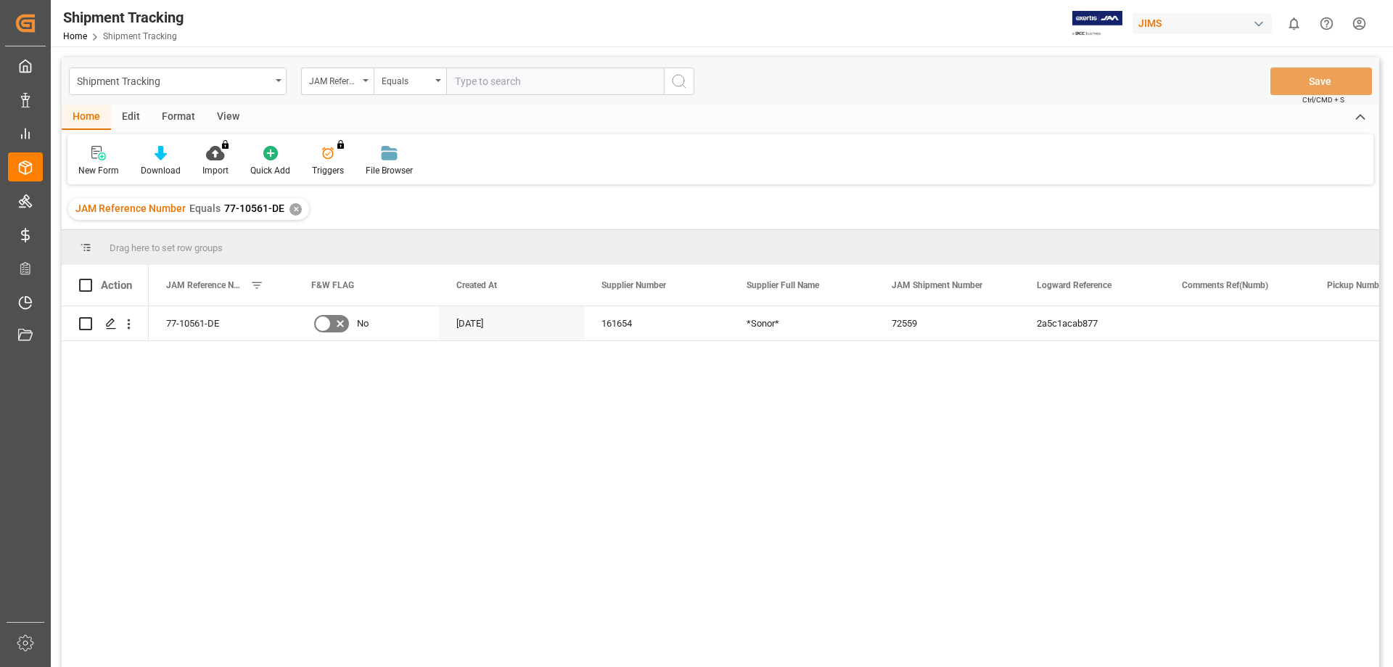
click at [291, 210] on div "✕" at bounding box center [295, 209] width 12 height 12
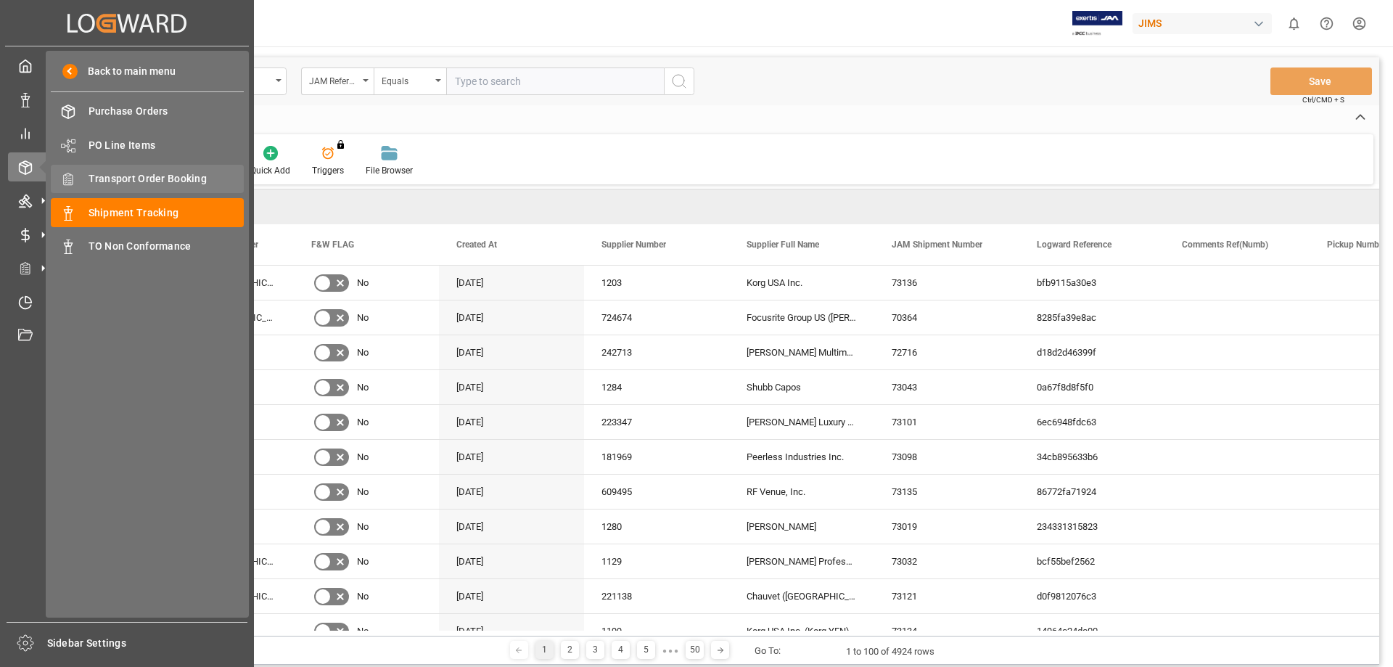
click at [137, 183] on span "Transport Order Booking" at bounding box center [167, 178] width 156 height 15
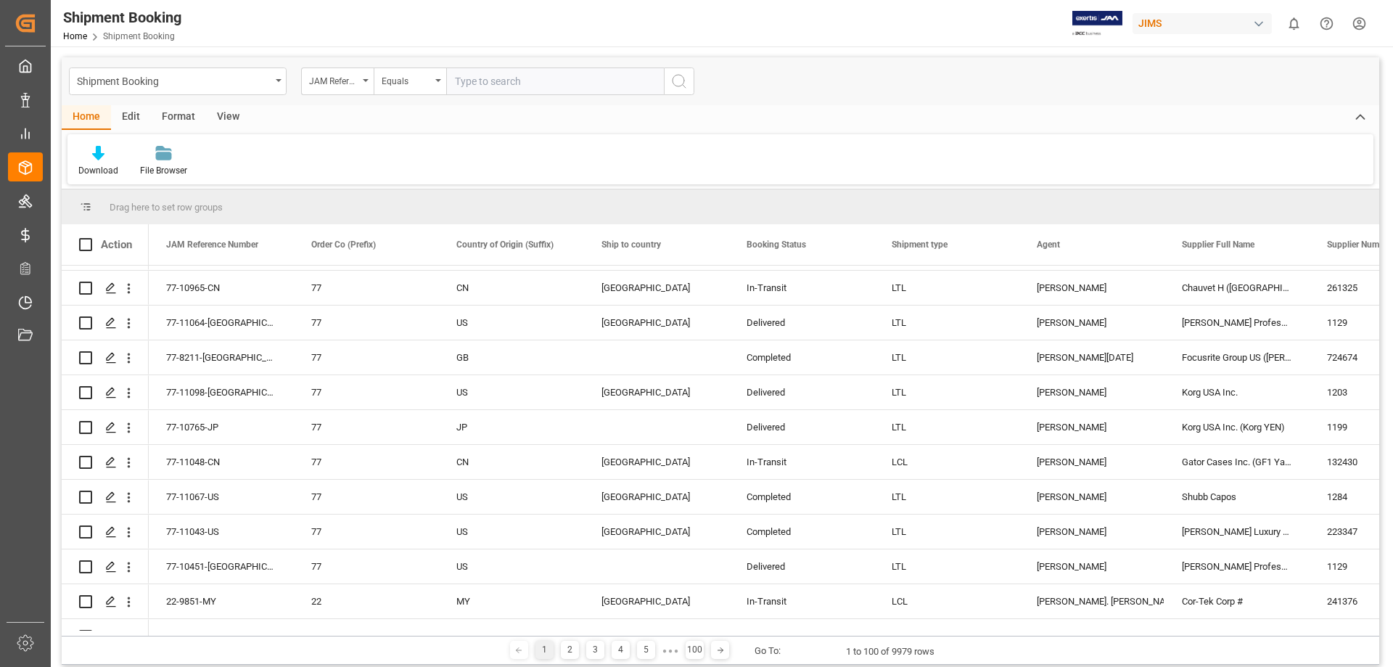
scroll to position [508, 0]
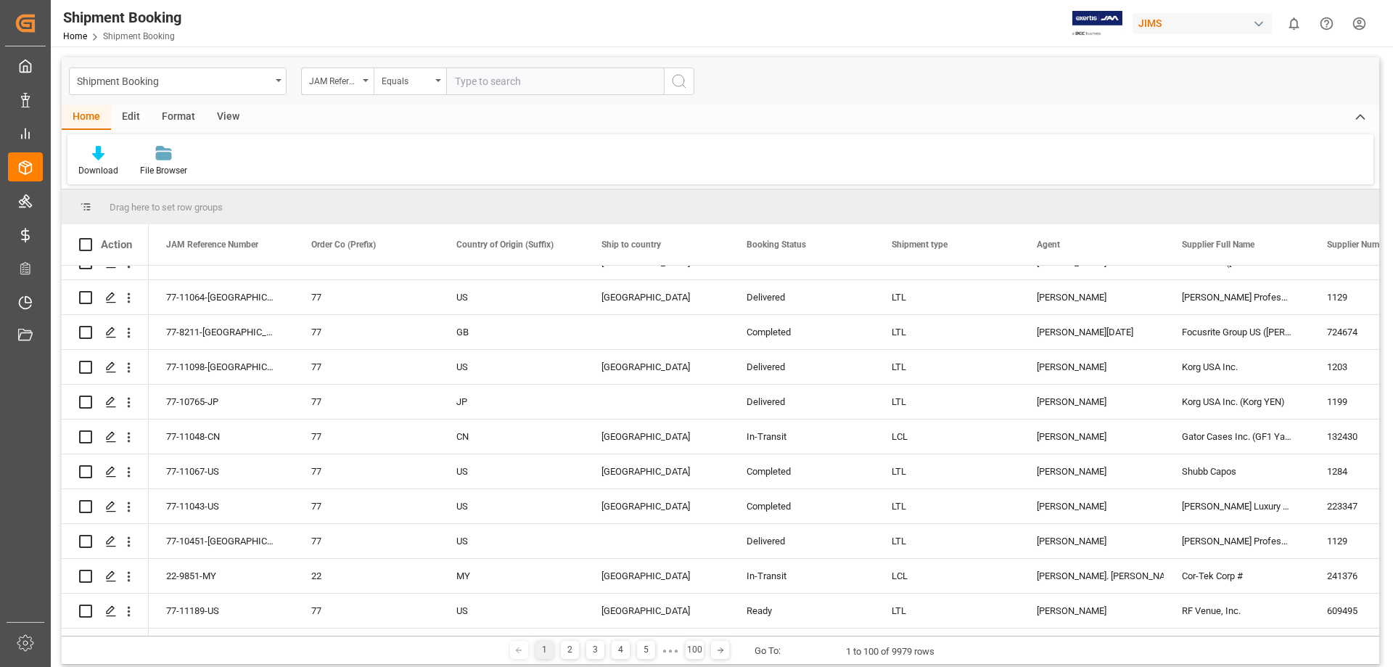
click at [532, 78] on input "text" at bounding box center [555, 81] width 218 height 28
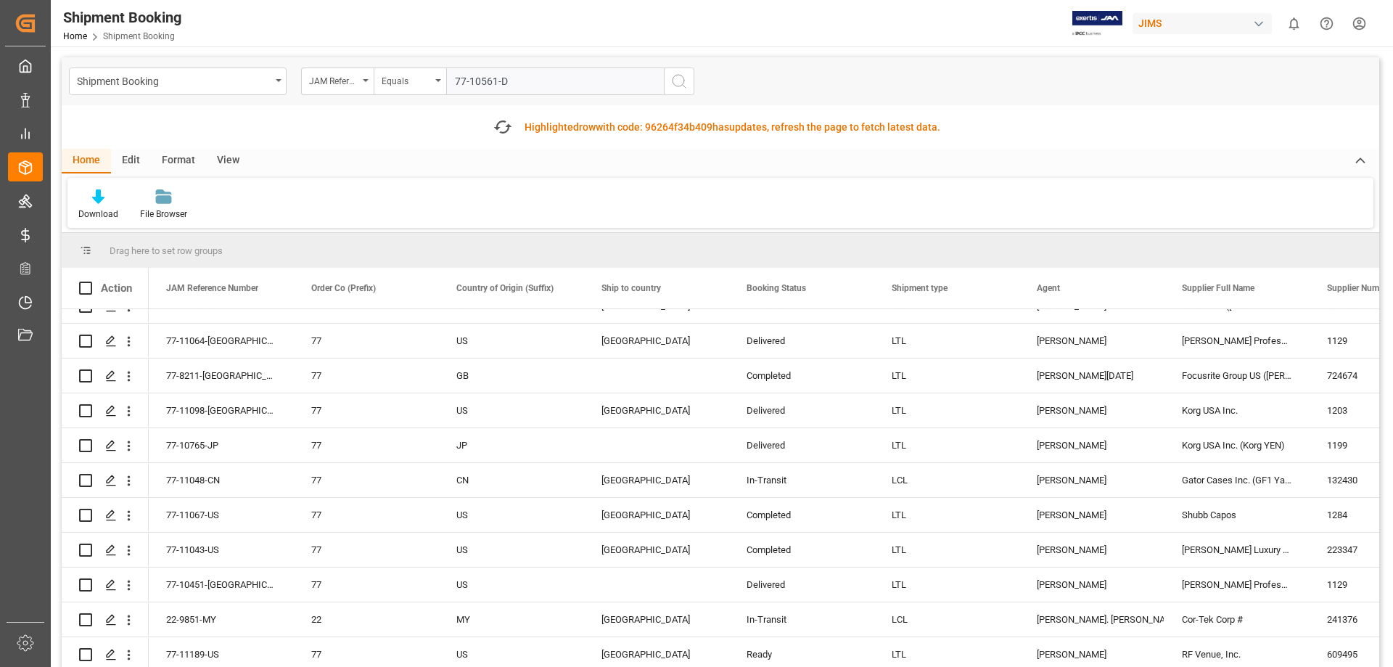
type input "77-10561-DE"
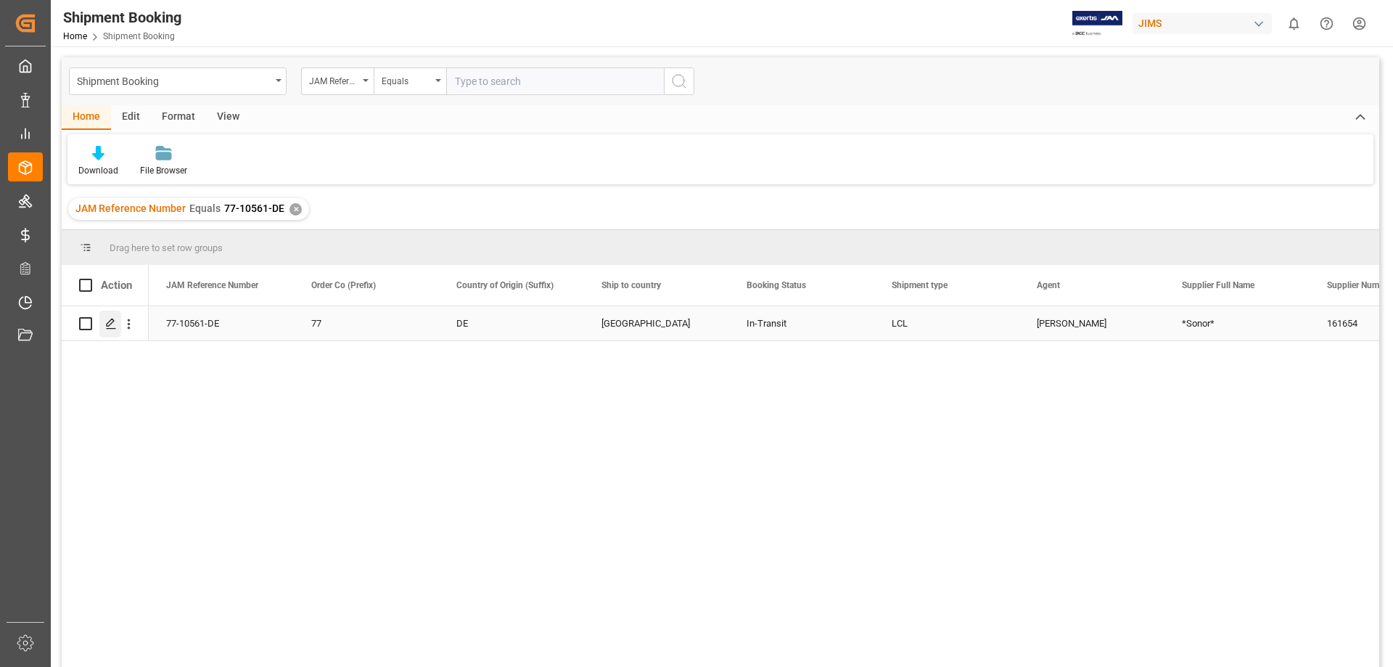
click at [109, 328] on icon "Press SPACE to select this row." at bounding box center [111, 324] width 12 height 12
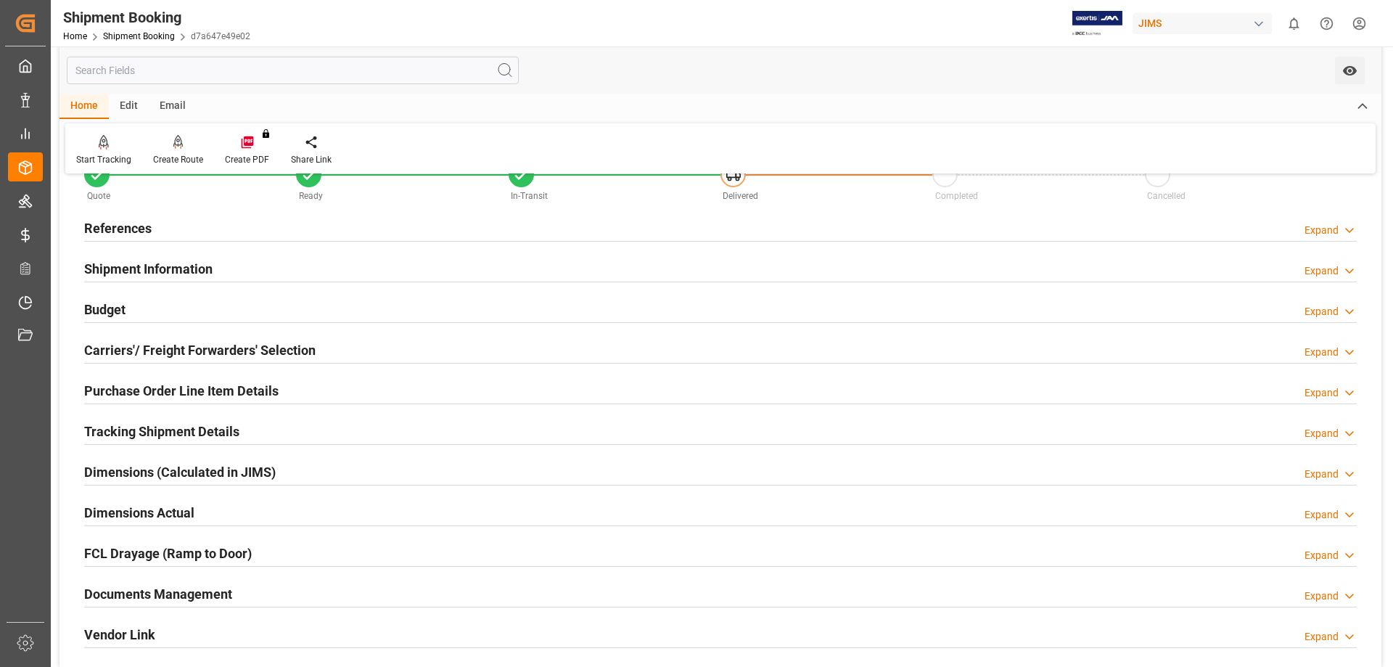
scroll to position [73, 0]
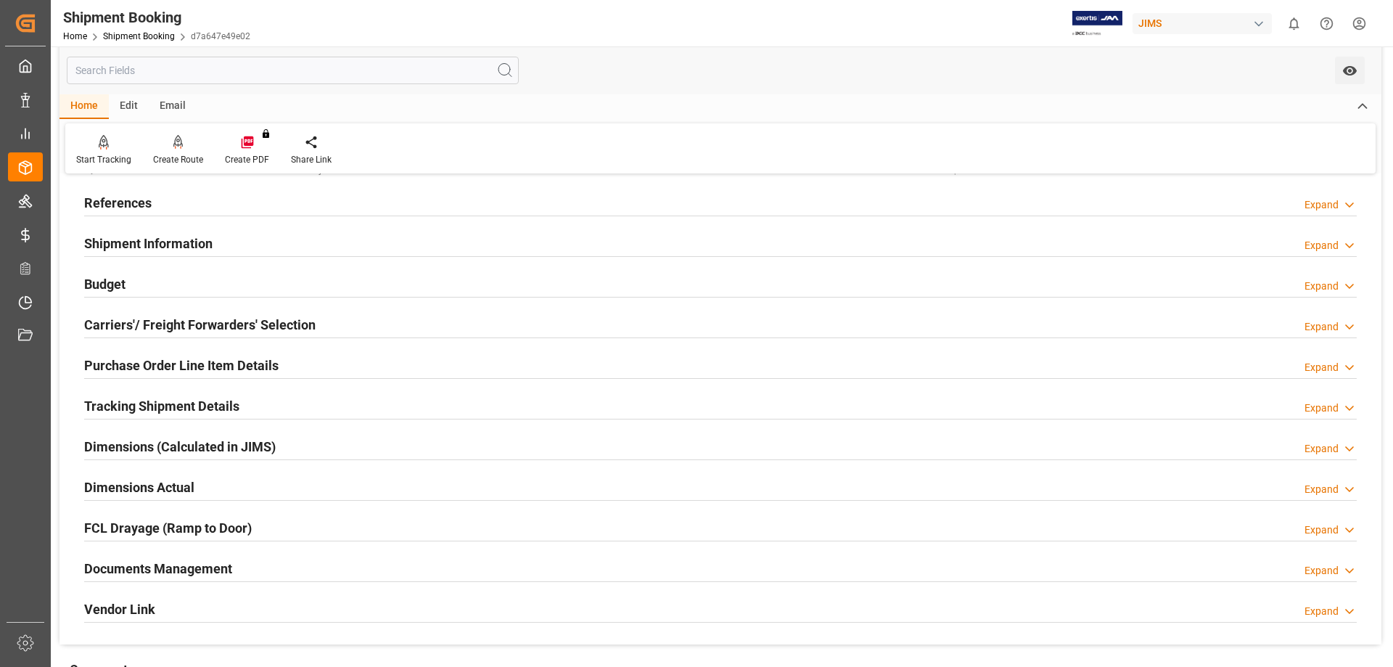
click at [1348, 321] on icon at bounding box center [1349, 326] width 15 height 15
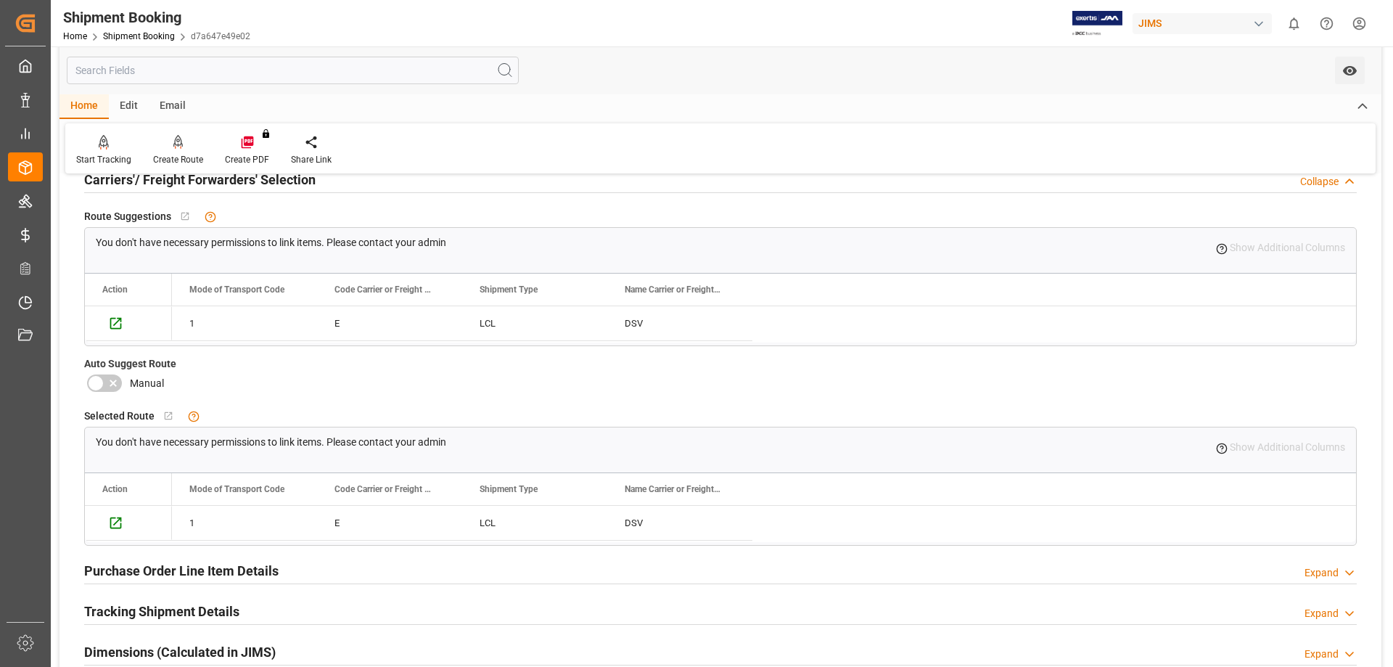
scroll to position [0, 0]
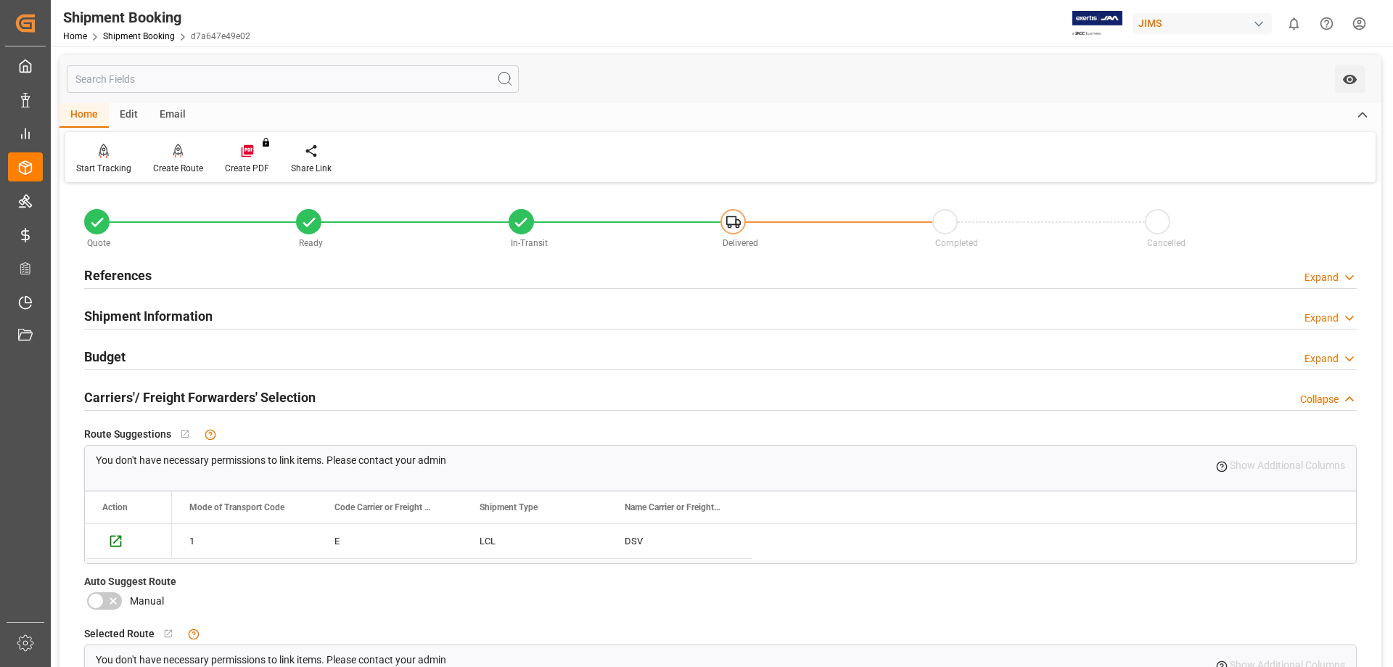
click at [1365, 24] on html "Created by potrace 1.15, written by [PERSON_NAME] [DATE]-[DATE] Created by potr…" at bounding box center [696, 333] width 1393 height 667
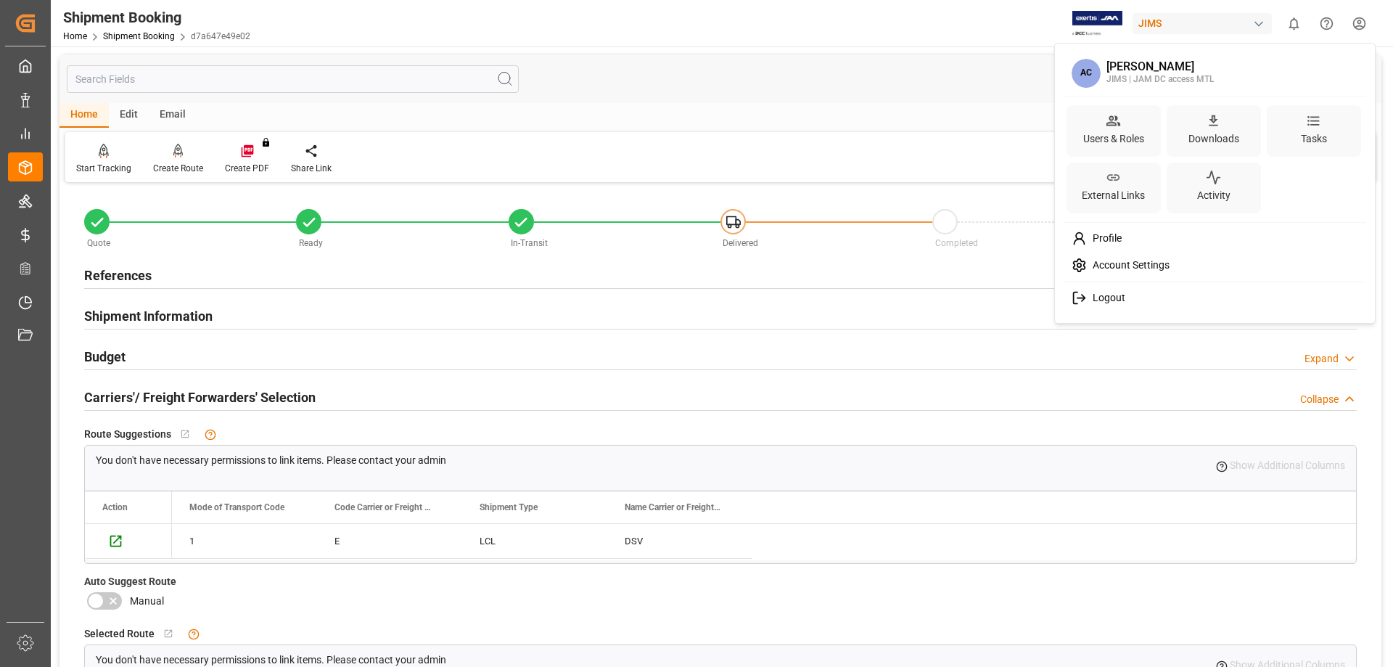
click at [1113, 292] on span "Logout" at bounding box center [1106, 298] width 38 height 13
